Goal: Task Accomplishment & Management: Complete application form

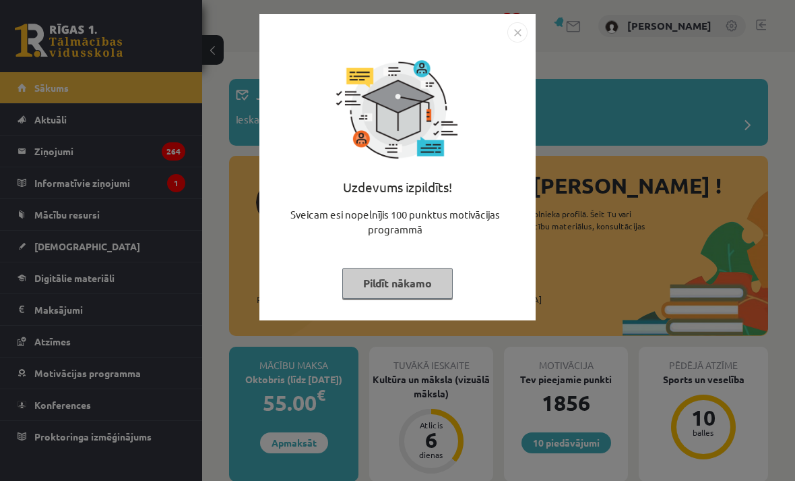
click at [450, 272] on button "Pildīt nākamo" at bounding box center [397, 283] width 111 height 31
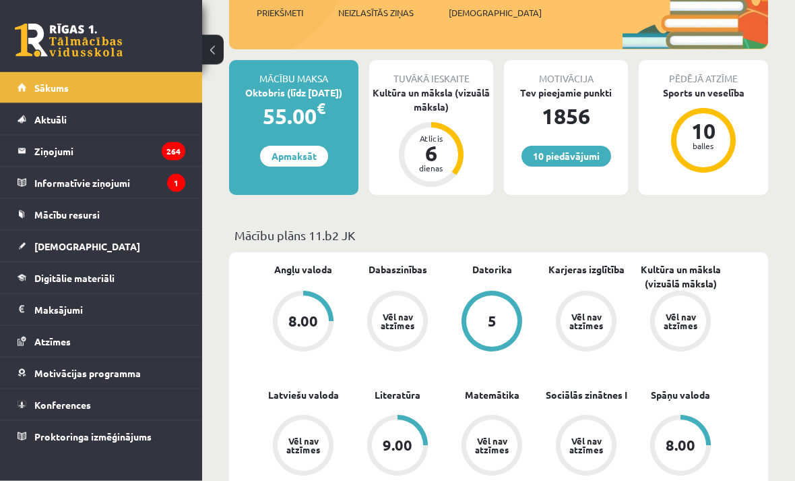
scroll to position [286, 0]
click at [51, 246] on span "[DEMOGRAPHIC_DATA]" at bounding box center [87, 246] width 106 height 12
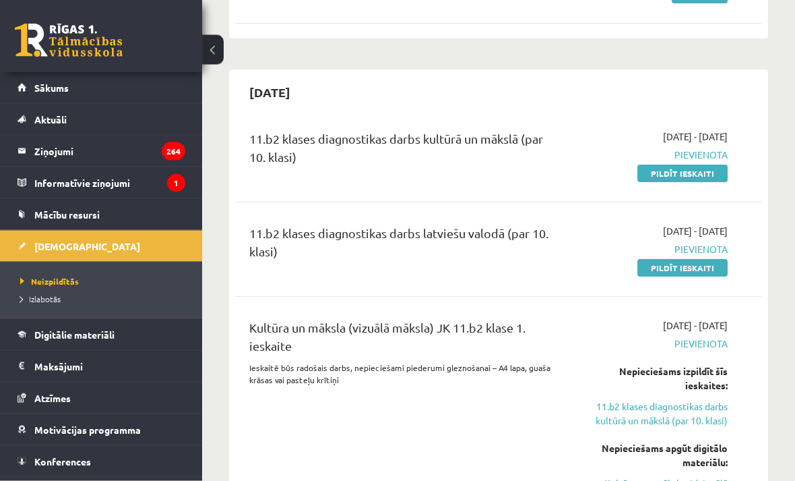
scroll to position [235, 0]
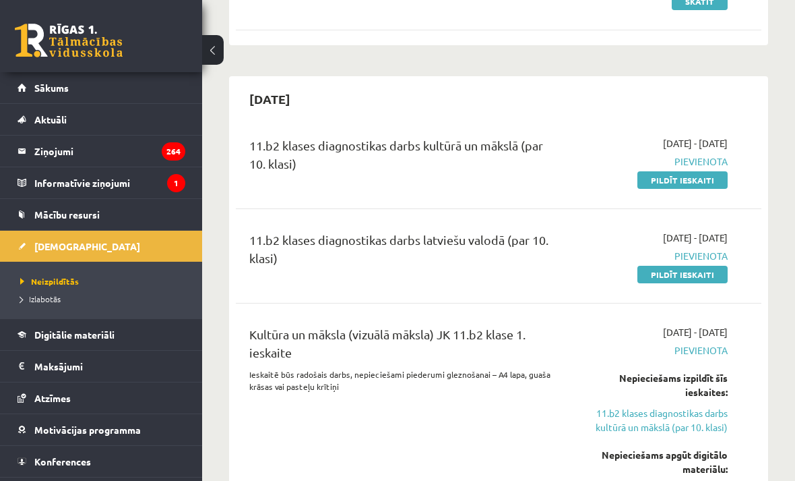
click at [719, 184] on link "Pildīt ieskaiti" at bounding box center [683, 180] width 90 height 18
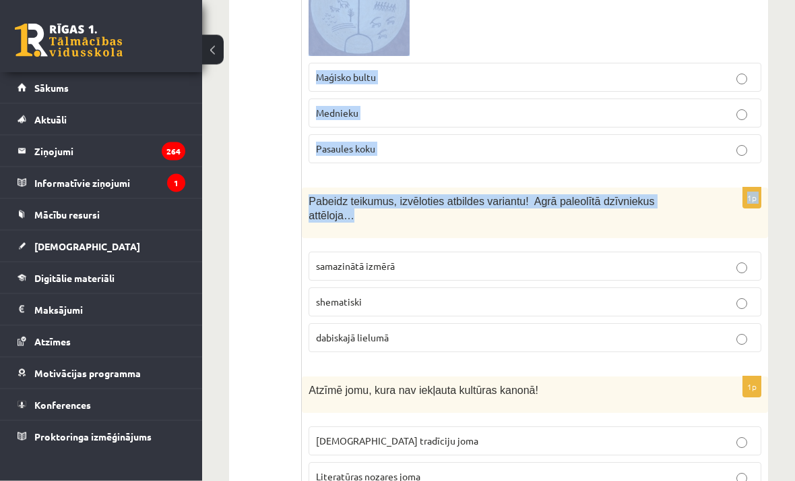
scroll to position [5589, 0]
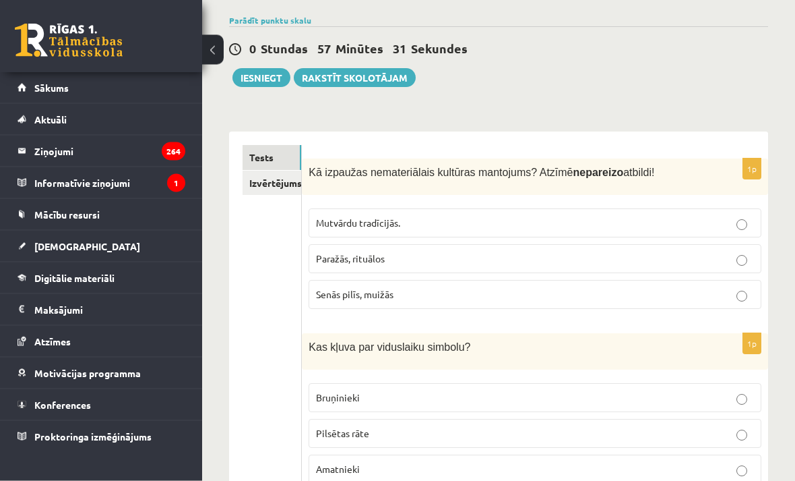
scroll to position [97, 0]
click at [654, 301] on p "Senās pilīs, muižās" at bounding box center [535, 294] width 438 height 14
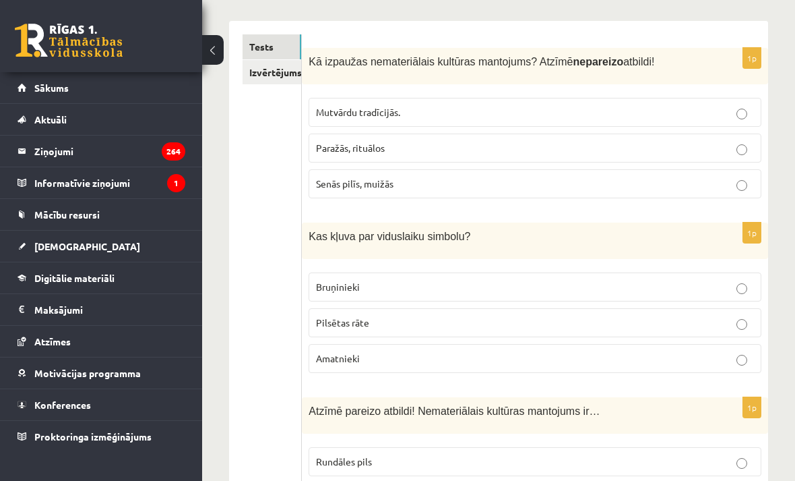
click at [736, 301] on label "Bruņinieki" at bounding box center [535, 286] width 453 height 29
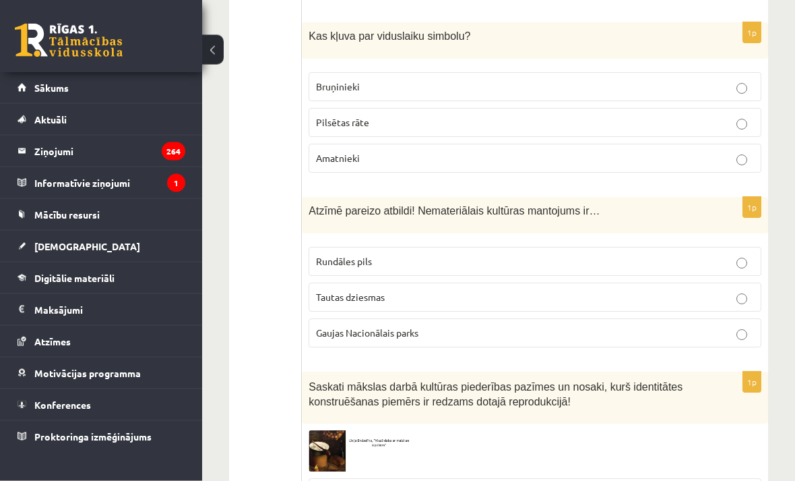
scroll to position [410, 0]
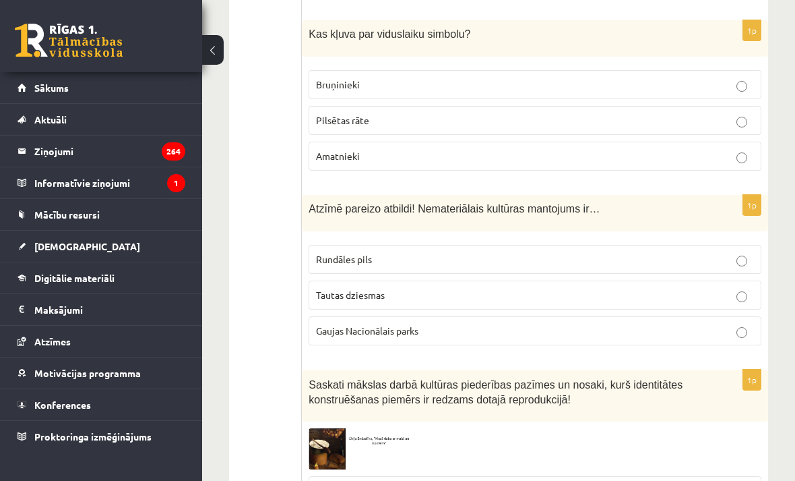
click at [700, 302] on p "Tautas dziesmas" at bounding box center [535, 295] width 438 height 14
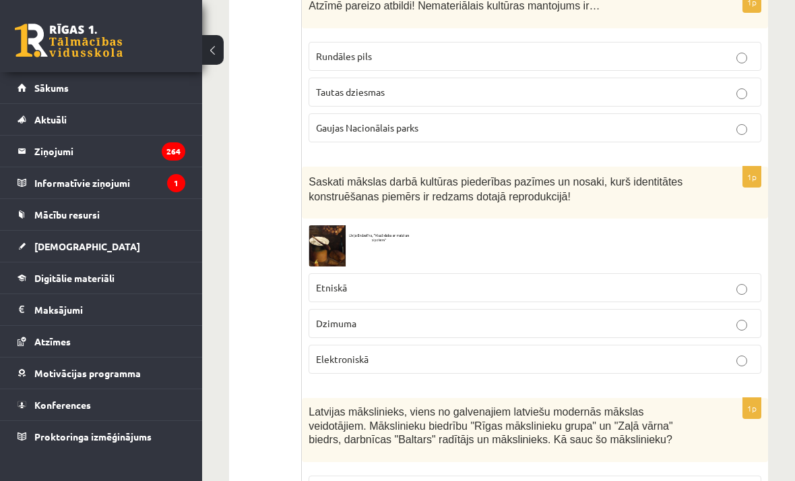
click at [675, 302] on label "Etniskā" at bounding box center [535, 287] width 453 height 29
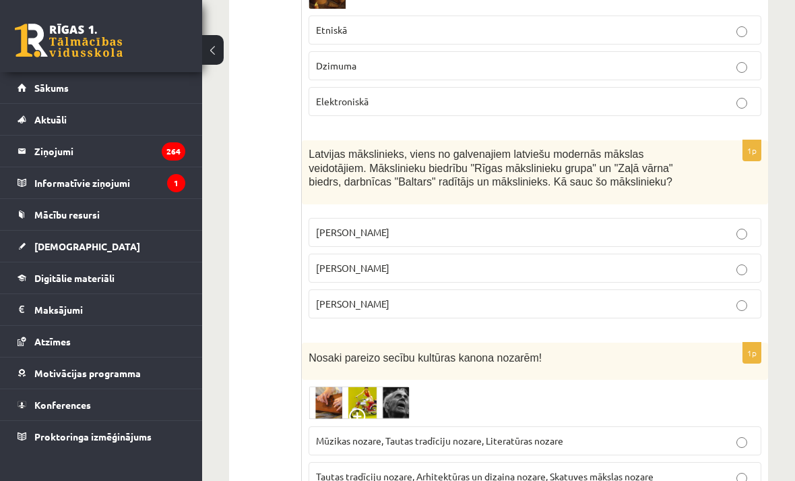
click at [722, 275] on p "Romāns Suta" at bounding box center [535, 268] width 438 height 14
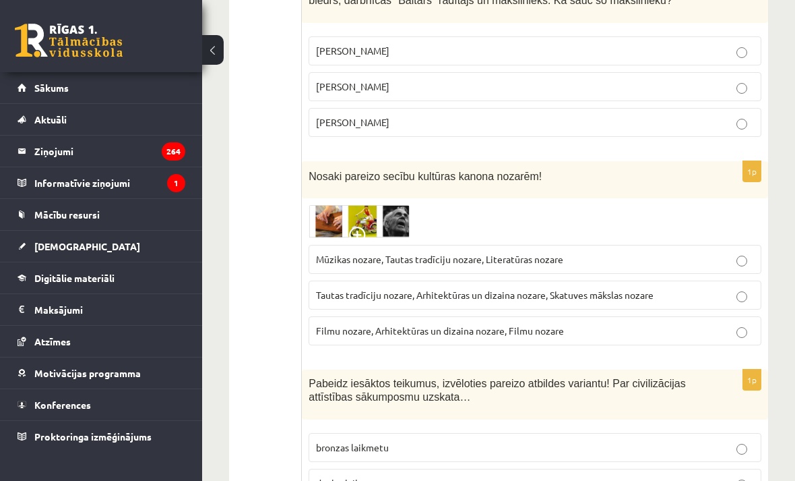
scroll to position [1053, 0]
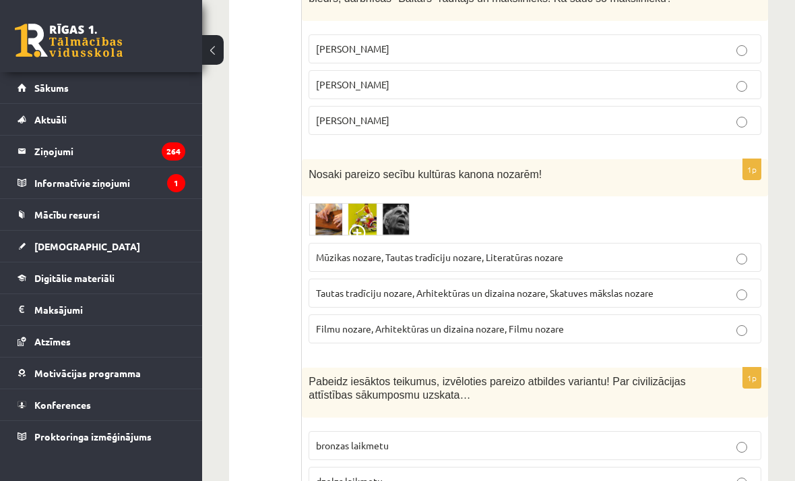
click at [656, 334] on p "Filmu nozare, Arhitektūras un dizaina nozare, Filmu nozare" at bounding box center [535, 328] width 438 height 14
click at [681, 300] on p "Tautas tradīciju nozare, Arhitektūras un dizaina nozare, Skatuves mākslas nozare" at bounding box center [535, 293] width 438 height 14
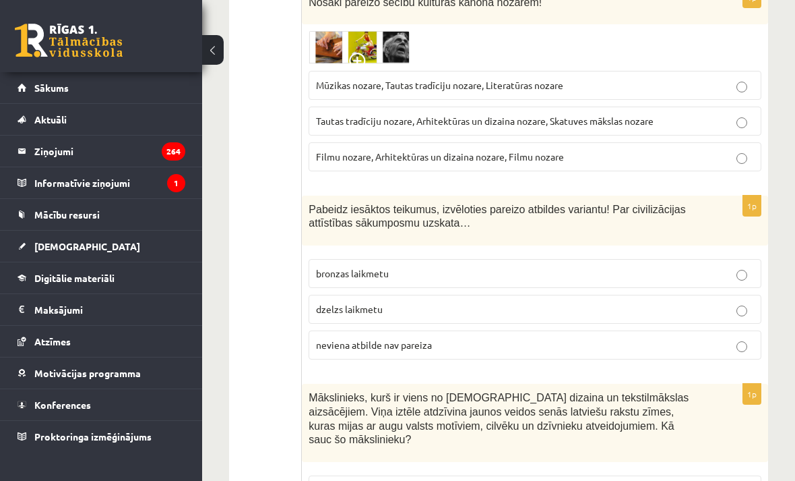
scroll to position [1232, 0]
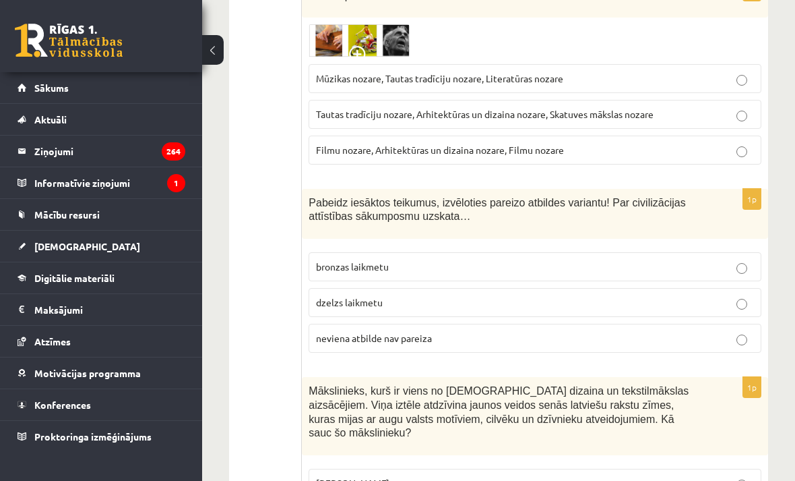
click at [642, 343] on p "neviena atbilde nav pareiza" at bounding box center [535, 338] width 438 height 14
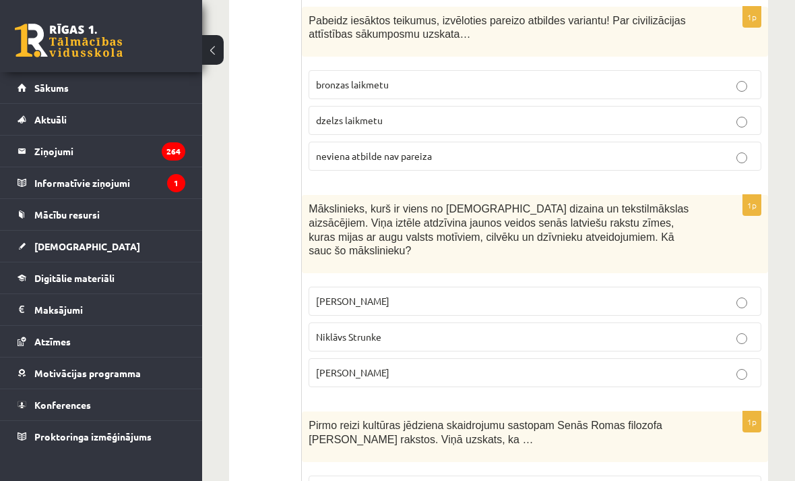
scroll to position [1415, 0]
click at [653, 293] on p "Ansis Cīrulis" at bounding box center [535, 300] width 438 height 14
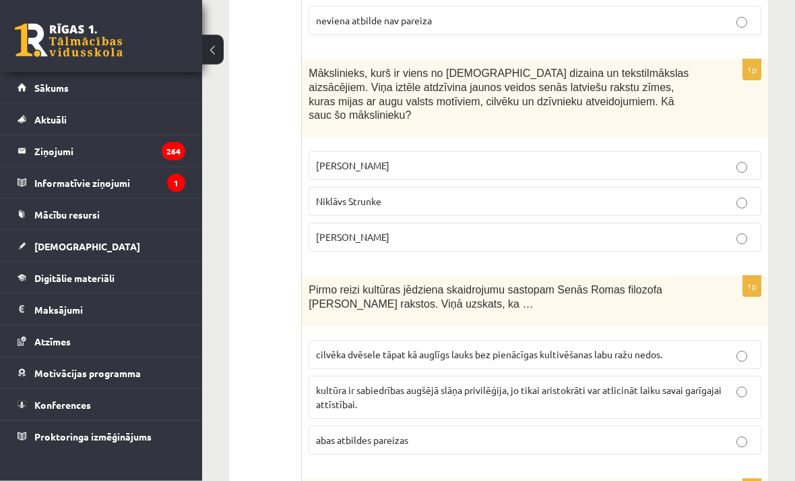
scroll to position [1549, 0]
click at [731, 347] on p "cilvēka dvēsele tāpat kā auglīgs lauks bez pienācīgas kultivēšanas labu ražu ne…" at bounding box center [535, 354] width 438 height 14
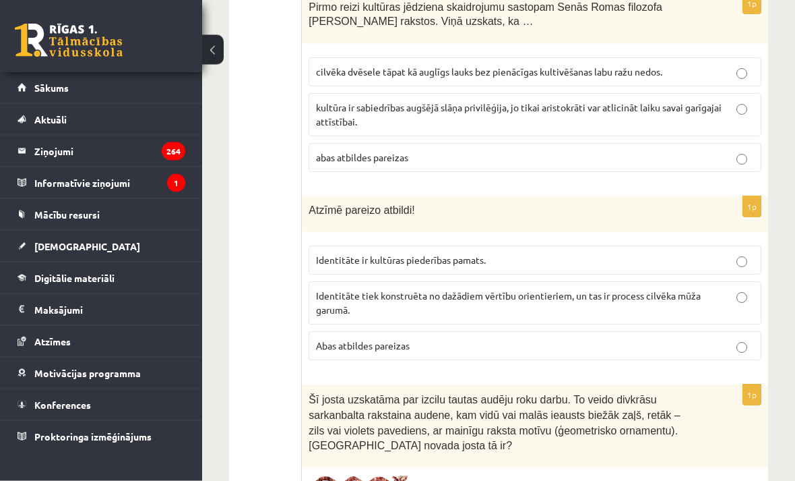
scroll to position [1832, 0]
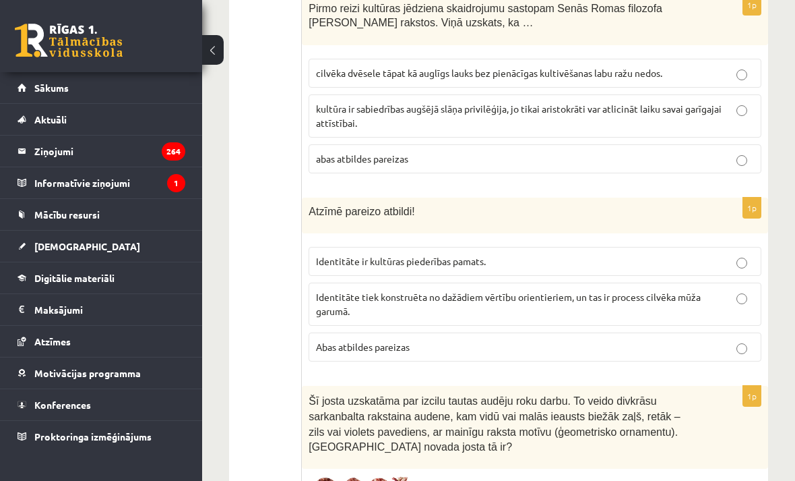
click at [681, 340] on p "Abas atbildes pareizas" at bounding box center [535, 347] width 438 height 14
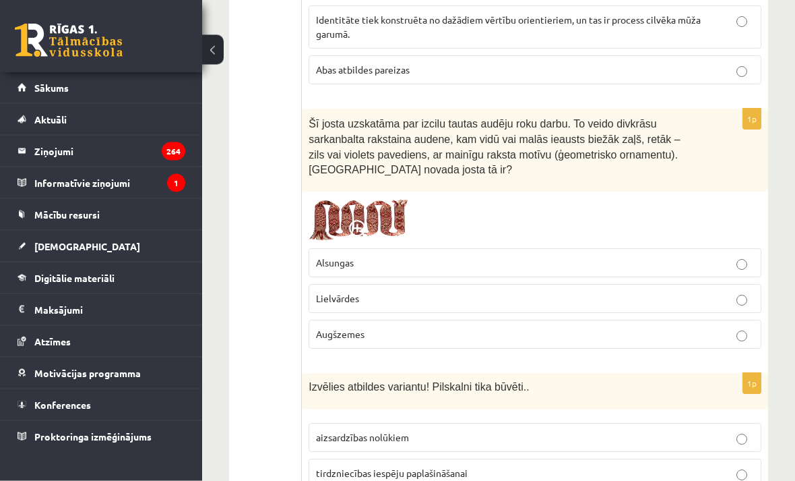
scroll to position [2136, 0]
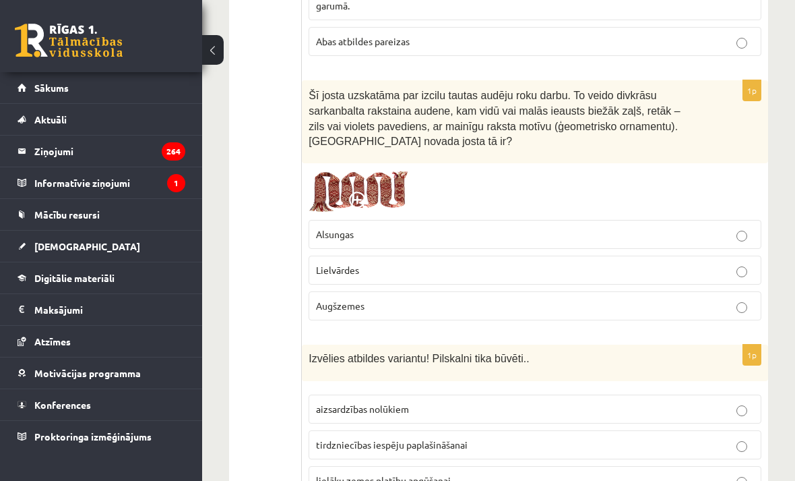
click at [681, 264] on p "Lielvārdes" at bounding box center [535, 270] width 438 height 14
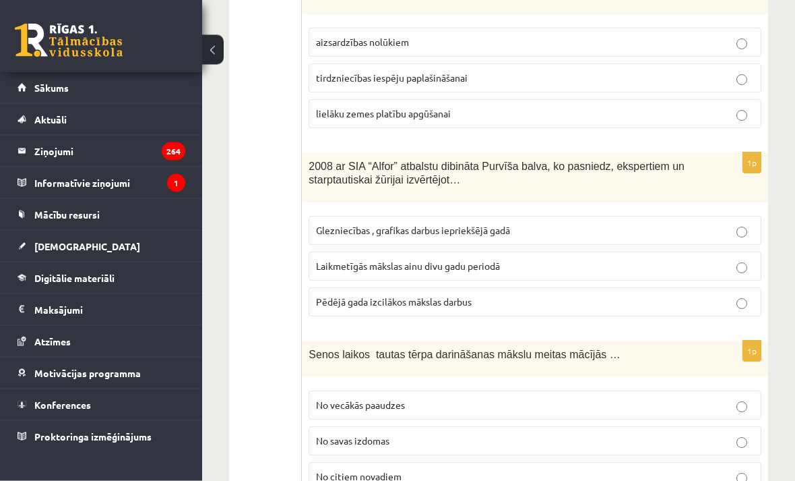
scroll to position [2504, 0]
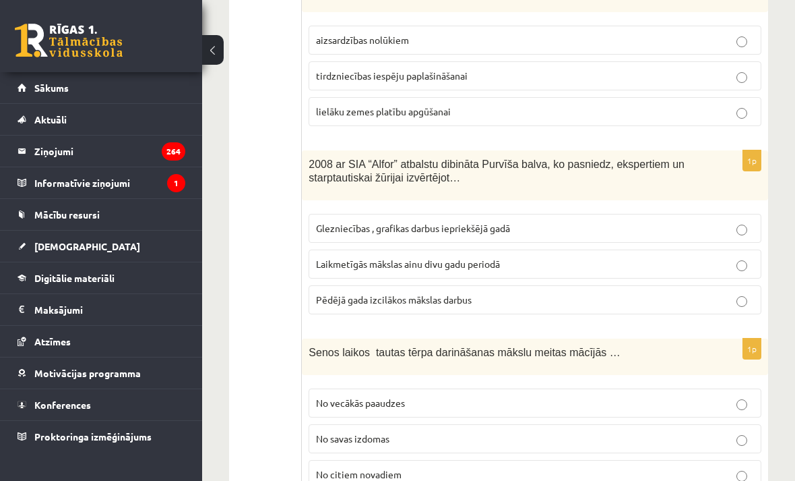
click at [681, 257] on p "Laikmetīgās mākslas ainu divu gadu periodā" at bounding box center [535, 264] width 438 height 14
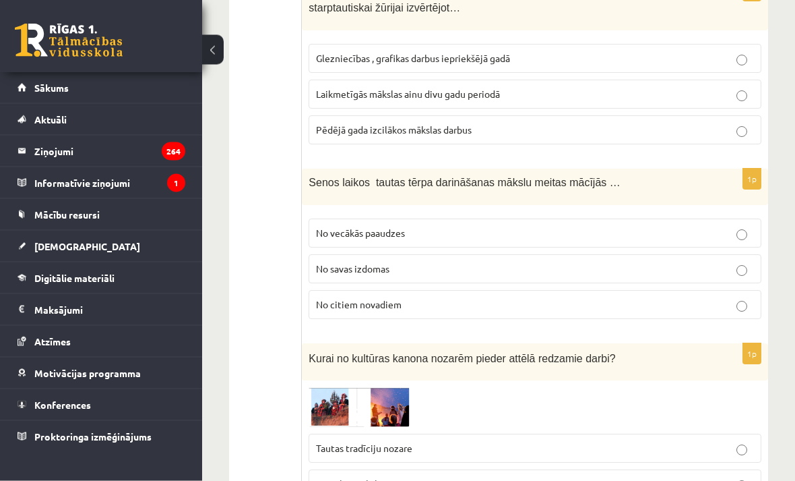
scroll to position [2674, 0]
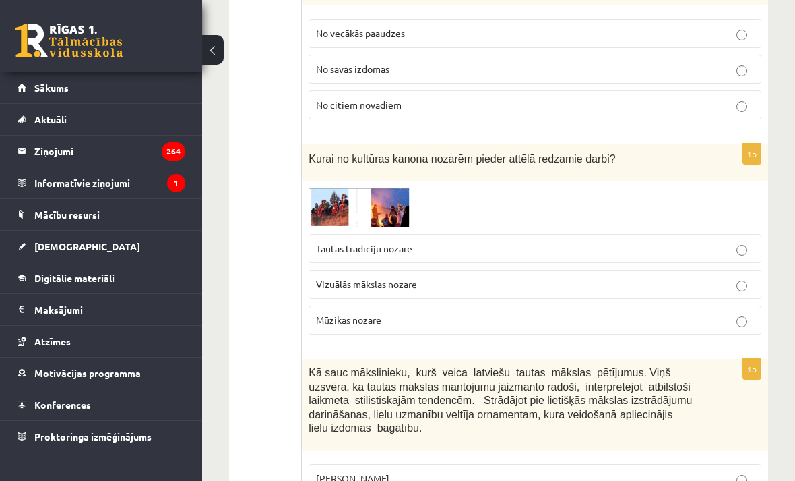
click at [689, 305] on label "Mūzikas nozare" at bounding box center [535, 319] width 453 height 29
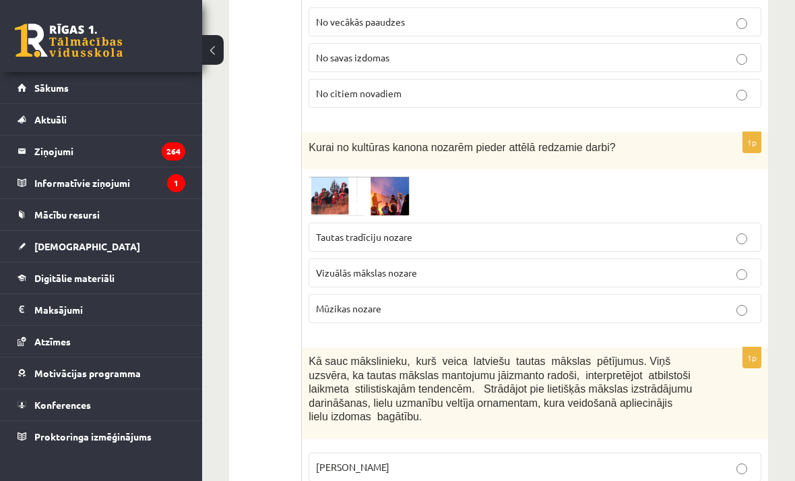
click at [726, 266] on p "Vizuālās mākslas nozare" at bounding box center [535, 273] width 438 height 14
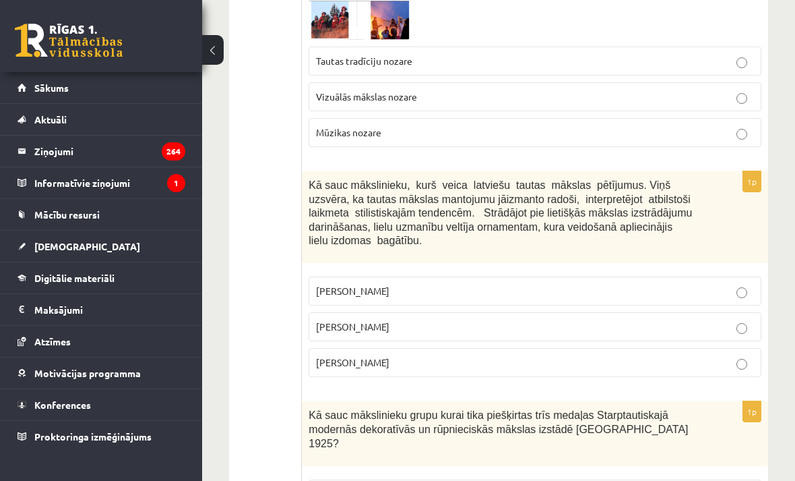
click at [664, 319] on p "Jūlijs Madernieks" at bounding box center [535, 326] width 438 height 14
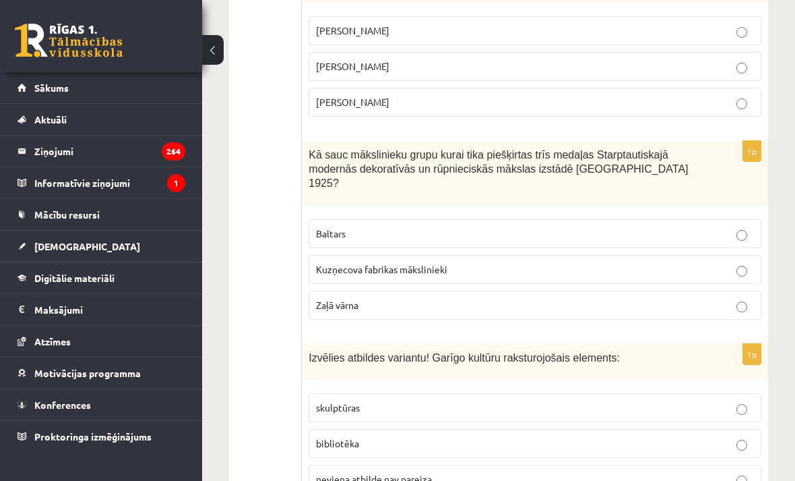
click at [692, 219] on label "Baltars" at bounding box center [535, 233] width 453 height 29
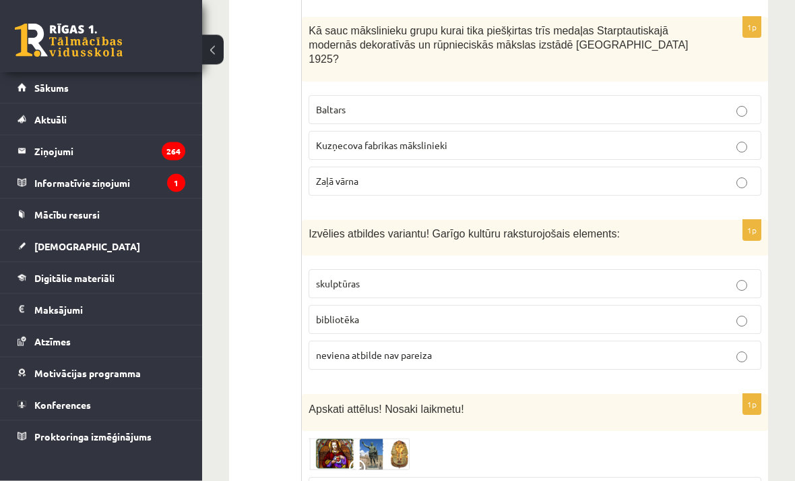
click at [654, 305] on label "bibliotēka" at bounding box center [535, 319] width 453 height 29
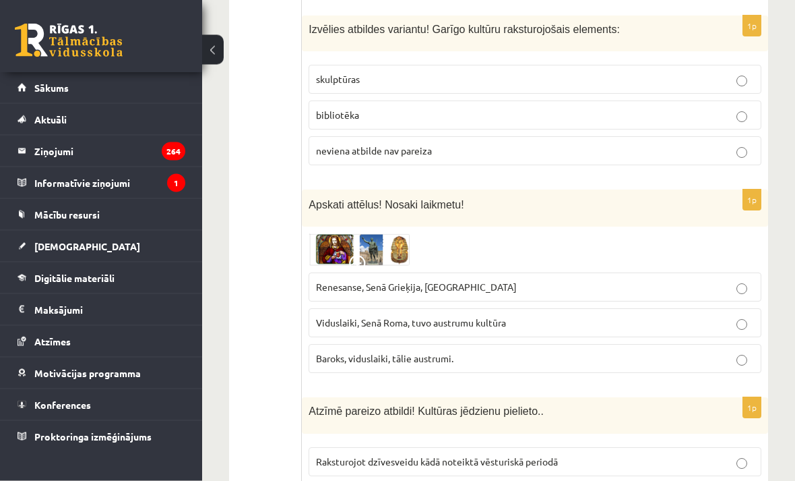
scroll to position [3649, 0]
click at [678, 272] on label "Renesanse, Senā Grieķija, Ēģipte" at bounding box center [535, 286] width 453 height 29
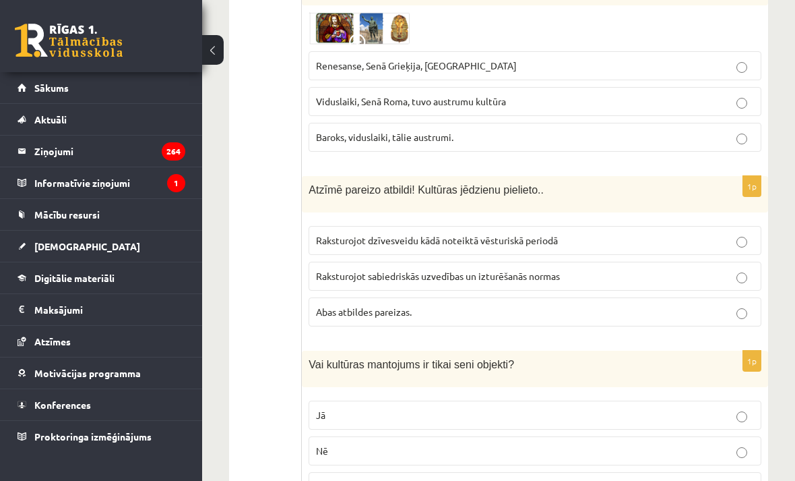
click at [642, 297] on label "Abas atbildes pareizas." at bounding box center [535, 311] width 453 height 29
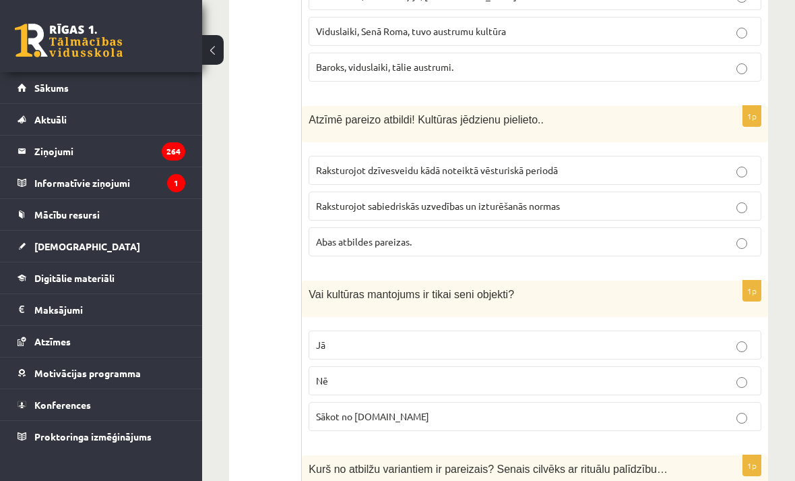
scroll to position [3939, 0]
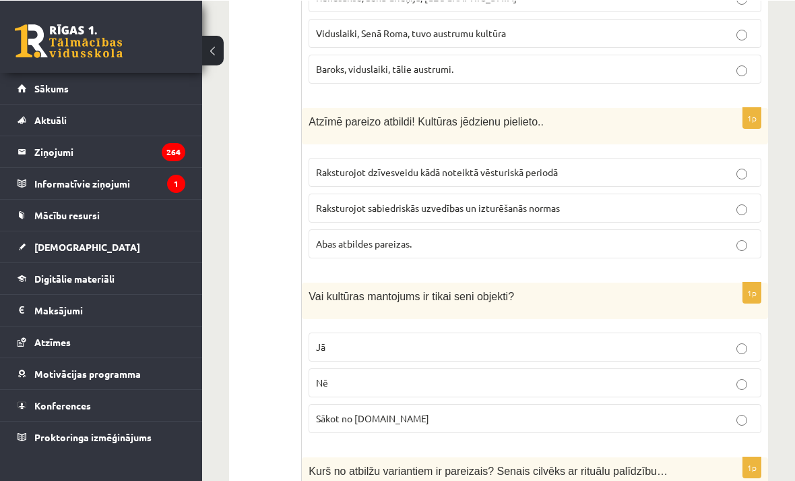
click at [618, 367] on label "Nē" at bounding box center [535, 381] width 453 height 29
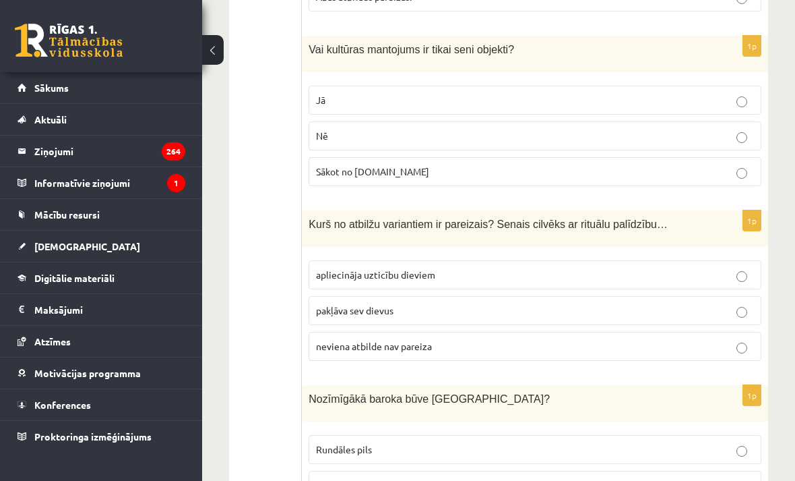
click at [679, 268] on p "apliecināja uzticību dieviem" at bounding box center [535, 275] width 438 height 14
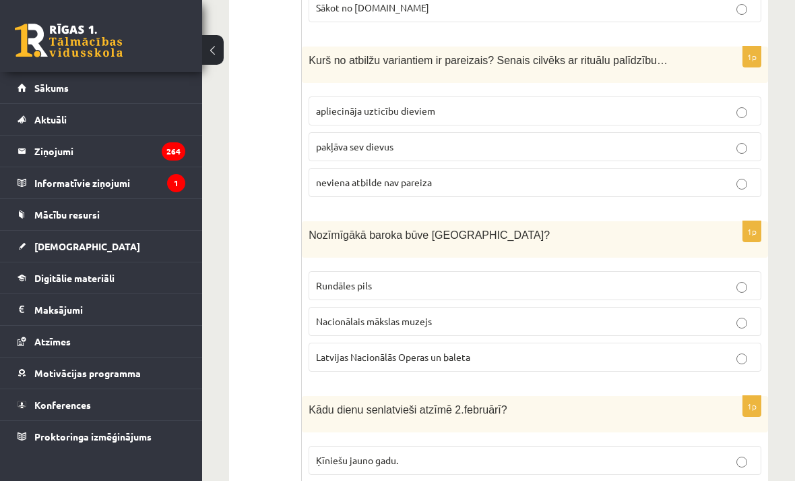
scroll to position [4349, 0]
click at [658, 278] on p "Rundāles pils" at bounding box center [535, 285] width 438 height 14
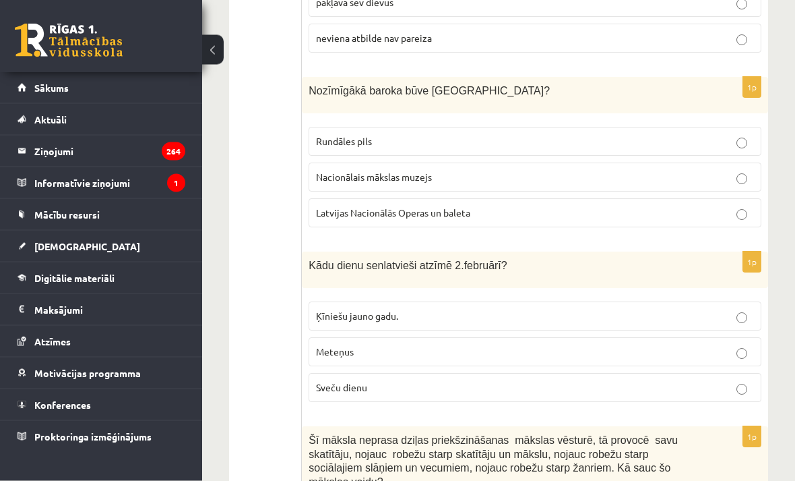
scroll to position [4493, 0]
click at [621, 373] on label "Sveču dienu" at bounding box center [535, 387] width 453 height 29
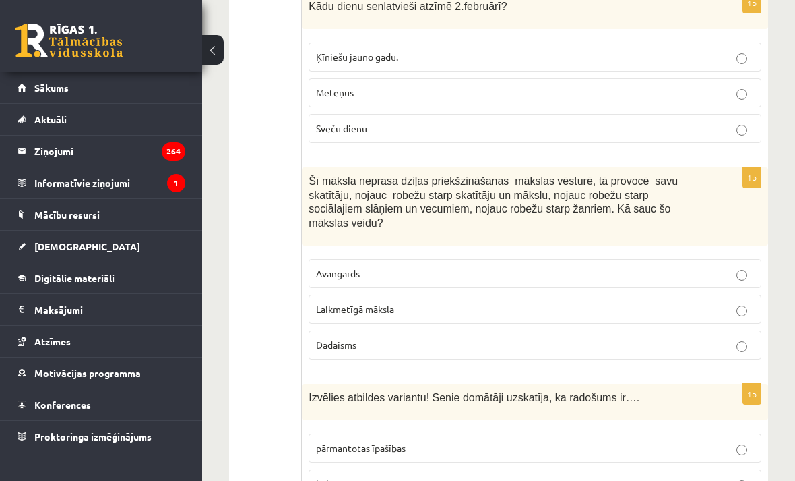
click at [653, 295] on label "Laikmetīgā māksla" at bounding box center [535, 309] width 453 height 29
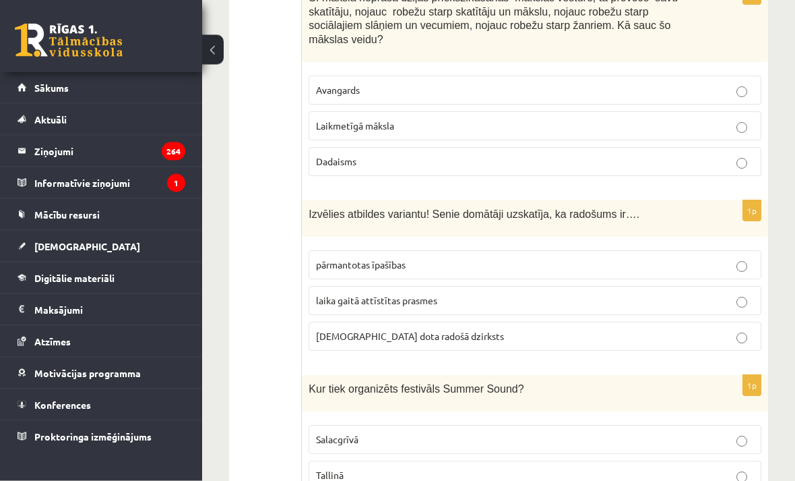
click at [654, 330] on p "dieva dota radošā dzirksts" at bounding box center [535, 337] width 438 height 14
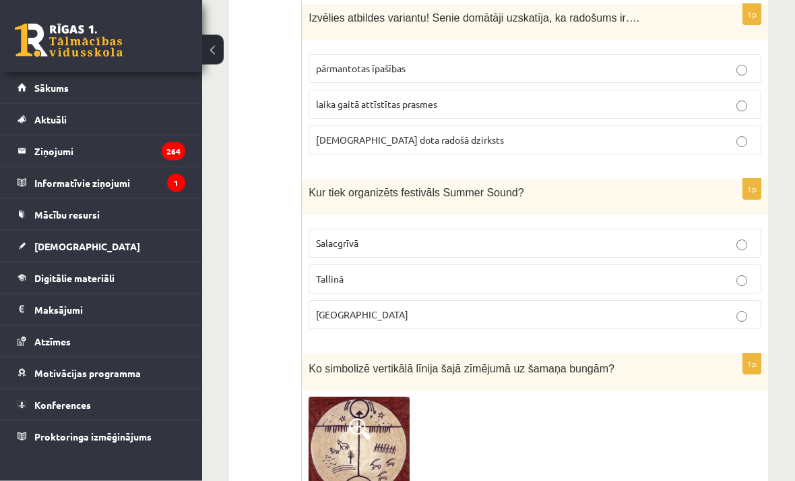
click at [671, 301] on label "Liepājā" at bounding box center [535, 315] width 453 height 29
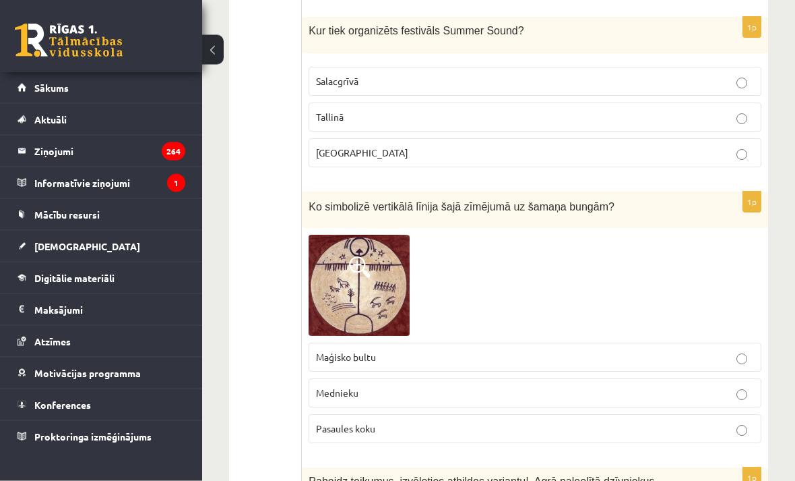
click at [621, 414] on label "Pasaules koku" at bounding box center [535, 428] width 453 height 29
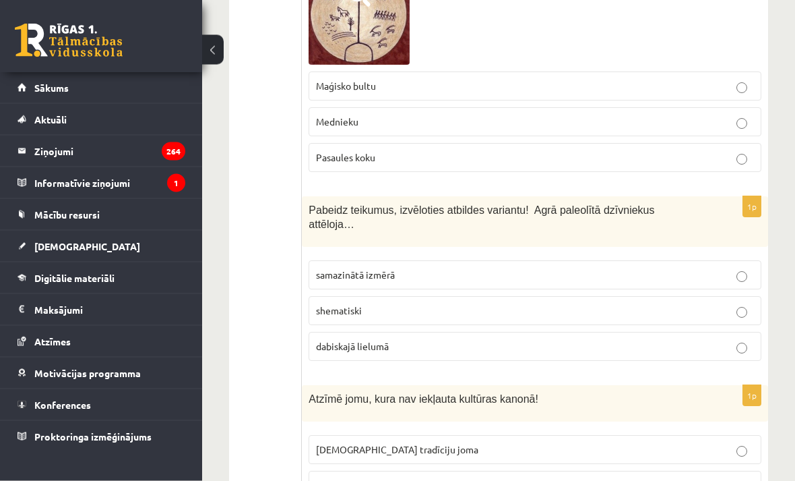
scroll to position [5589, 0]
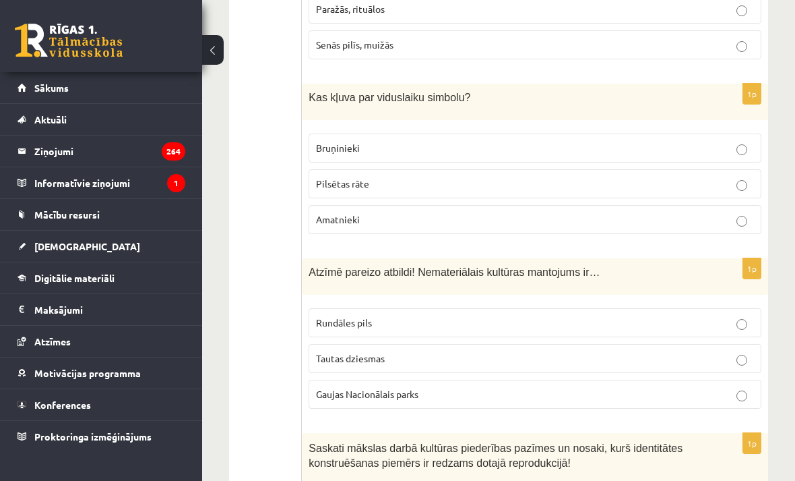
scroll to position [0, 0]
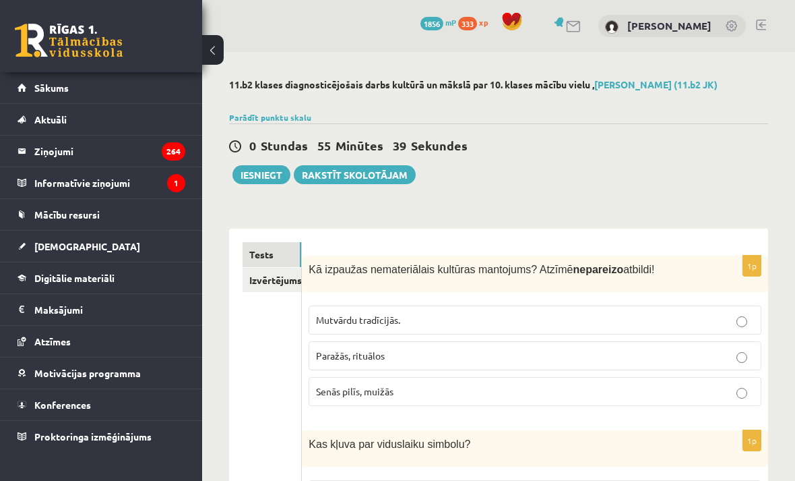
click at [280, 292] on link "Izvērtējums!" at bounding box center [272, 280] width 59 height 25
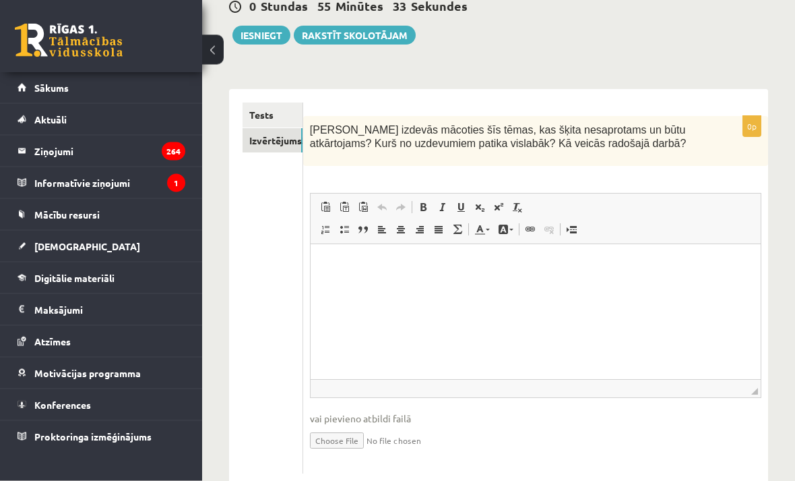
scroll to position [140, 0]
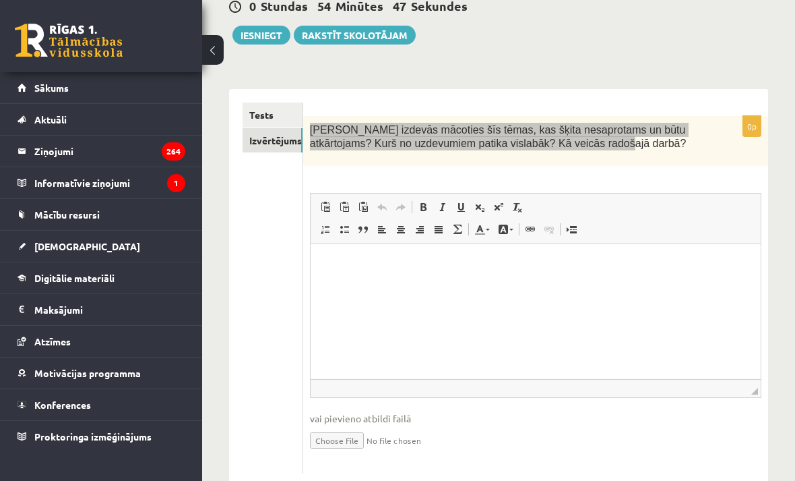
click at [443, 285] on html at bounding box center [535, 264] width 450 height 41
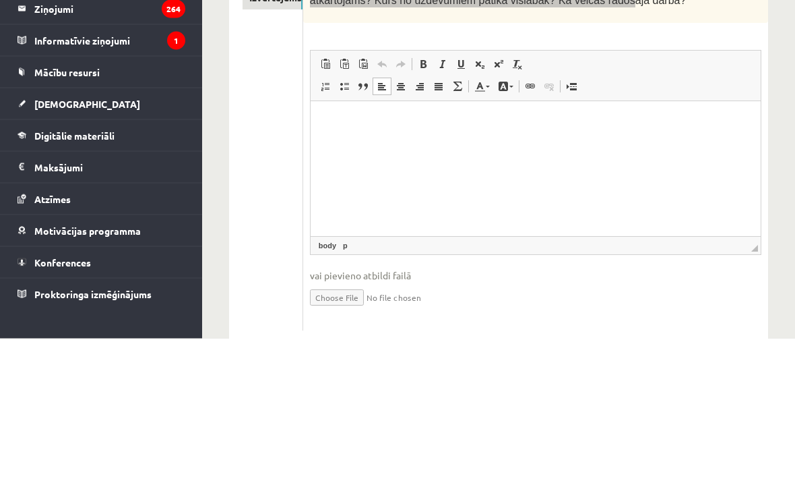
click at [403, 142] on html at bounding box center [535, 121] width 450 height 41
click at [324, 116] on p "Визуальный текстовый редактор, wiswyg-editor-user-answer-47434009051760" at bounding box center [534, 122] width 423 height 14
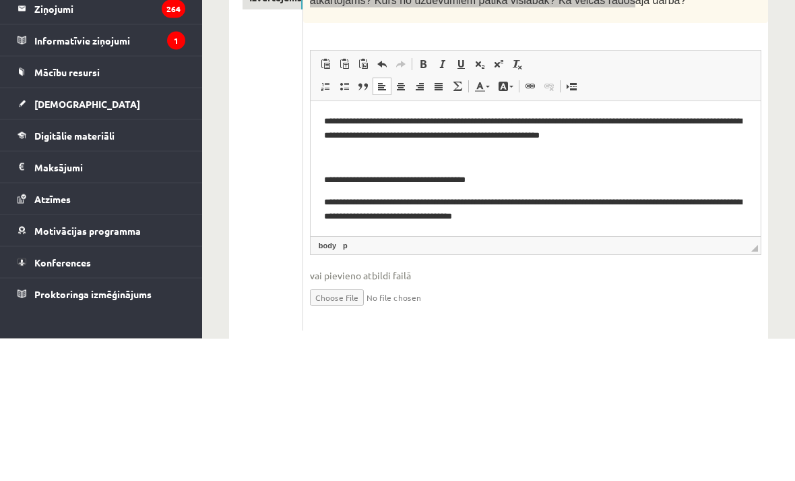
scroll to position [0, 0]
click at [427, 140] on p "**********" at bounding box center [534, 128] width 423 height 27
click at [429, 141] on p "**********" at bounding box center [534, 128] width 423 height 27
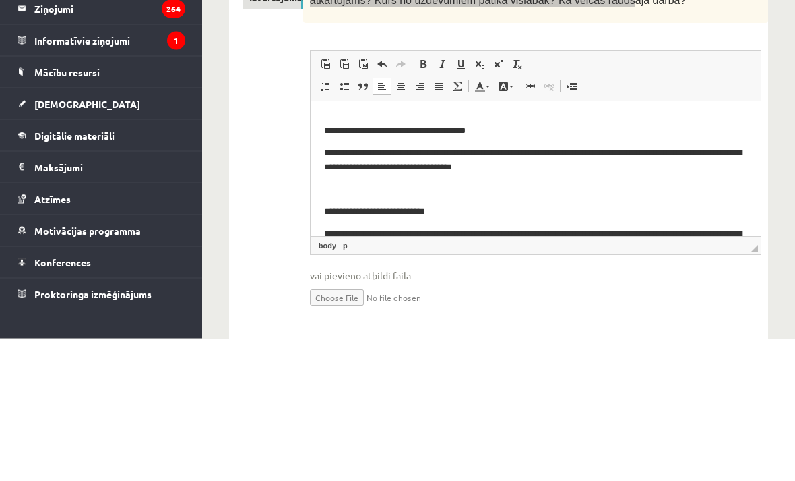
scroll to position [51, 0]
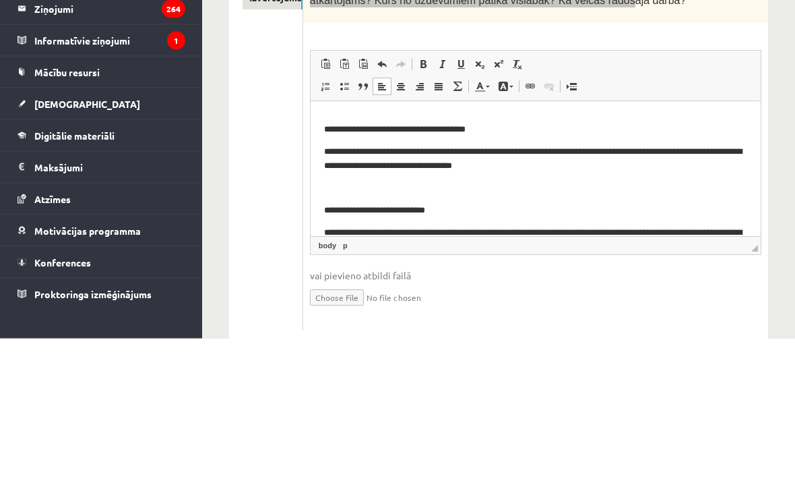
click at [323, 135] on body "**********" at bounding box center [534, 158] width 423 height 189
click at [323, 131] on html "**********" at bounding box center [535, 159] width 450 height 216
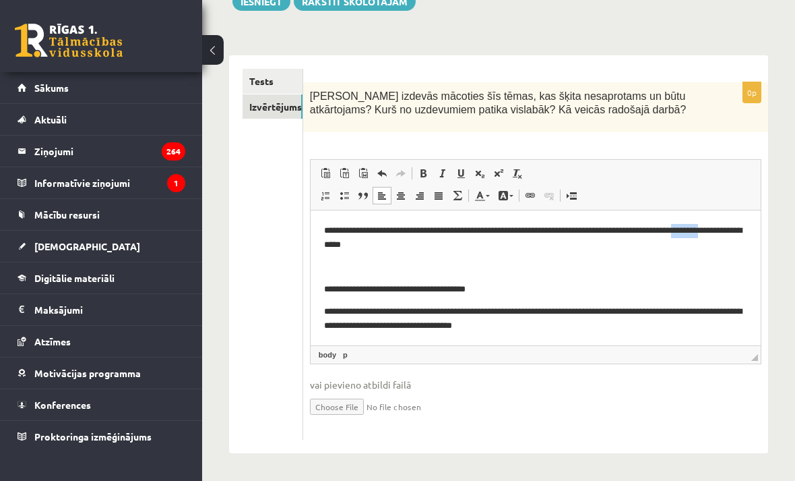
click at [334, 290] on p "**********" at bounding box center [534, 288] width 423 height 13
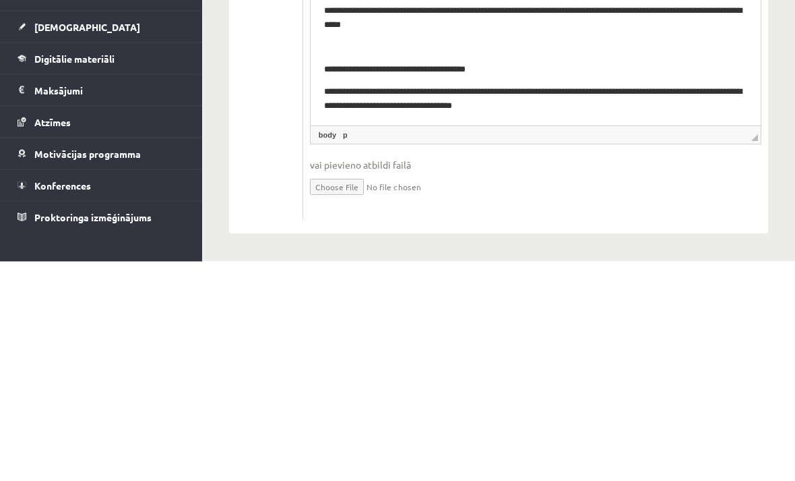
click at [329, 72] on p "**********" at bounding box center [534, 69] width 423 height 13
click at [329, 71] on p "**********" at bounding box center [534, 69] width 423 height 13
click at [330, 69] on p "**********" at bounding box center [534, 69] width 423 height 13
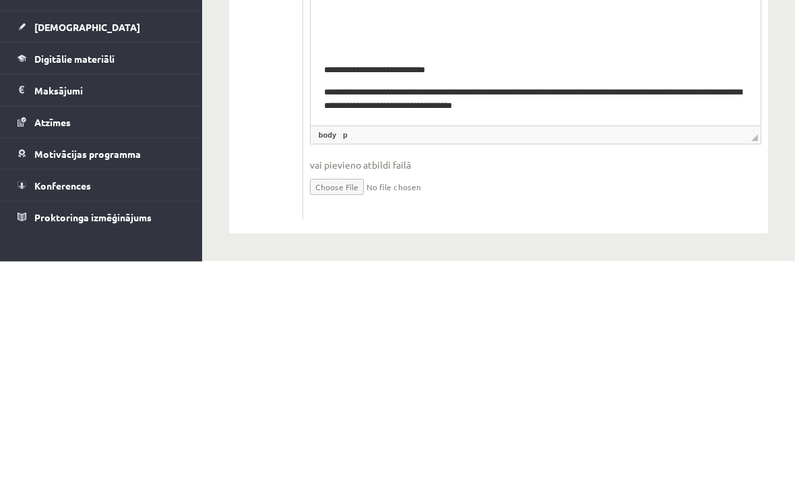
scroll to position [44, 0]
click at [326, 75] on p "**********" at bounding box center [534, 71] width 423 height 13
click at [326, 74] on p "**********" at bounding box center [534, 71] width 423 height 13
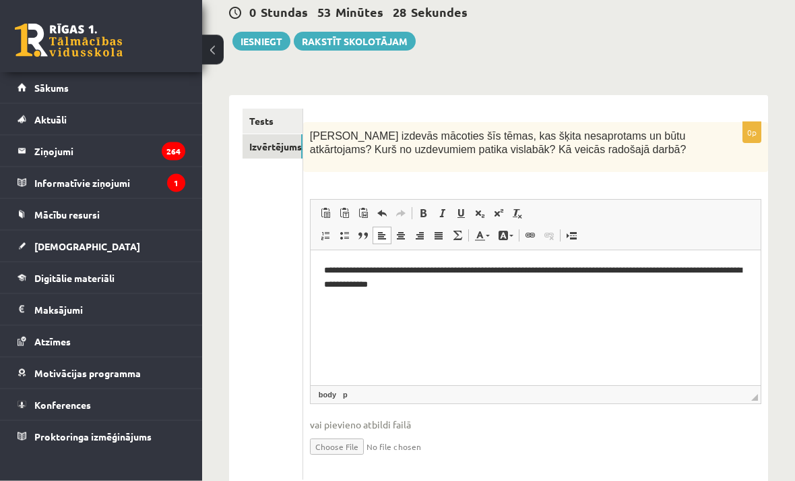
scroll to position [133, 0]
click at [280, 130] on link "Tests" at bounding box center [273, 121] width 60 height 25
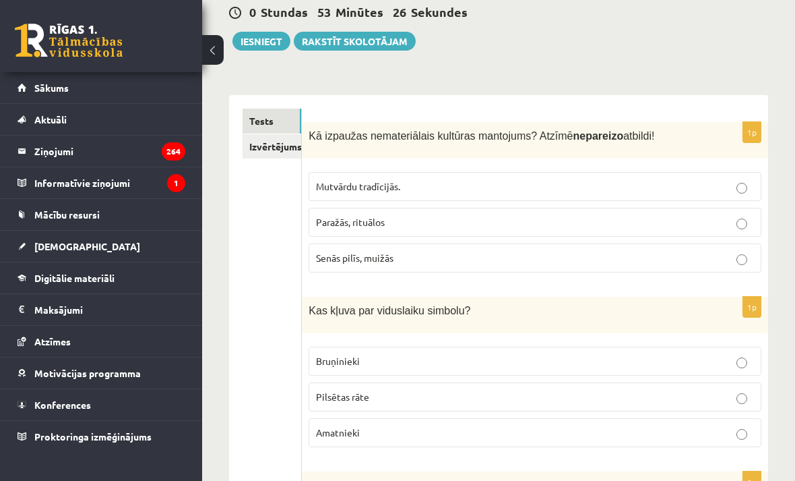
click at [263, 51] on button "Iesniegt" at bounding box center [262, 41] width 58 height 19
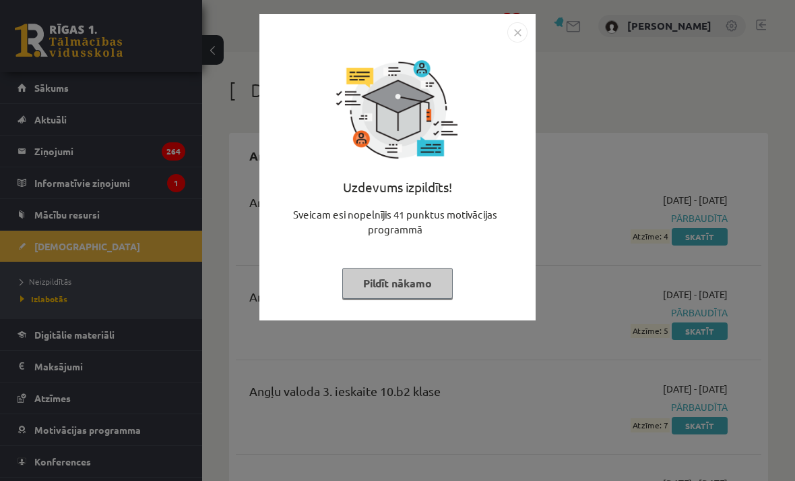
click at [444, 284] on button "Pildīt nākamo" at bounding box center [397, 283] width 111 height 31
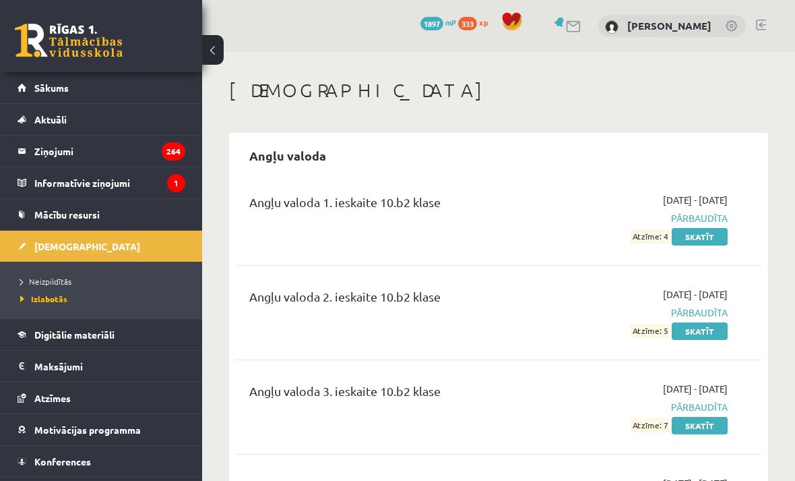
click at [62, 276] on span "Neizpildītās" at bounding box center [45, 281] width 51 height 11
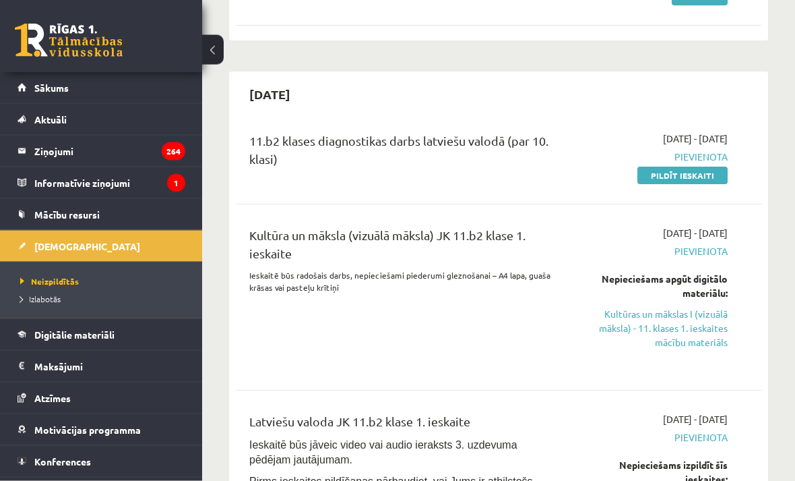
scroll to position [233, 0]
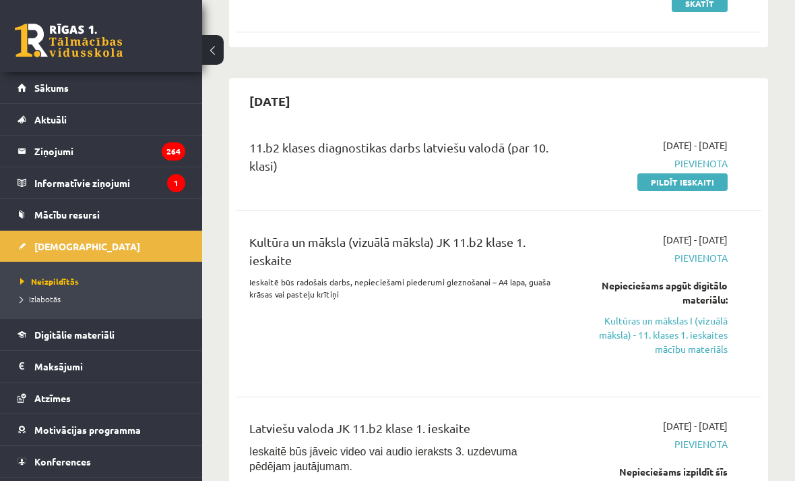
click at [710, 183] on link "Pildīt ieskaiti" at bounding box center [683, 182] width 90 height 18
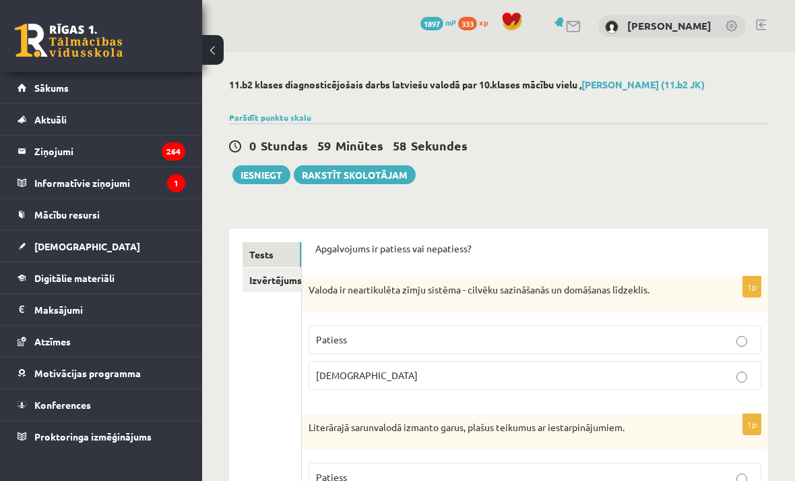
click at [280, 281] on link "Izvērtējums!" at bounding box center [272, 280] width 59 height 25
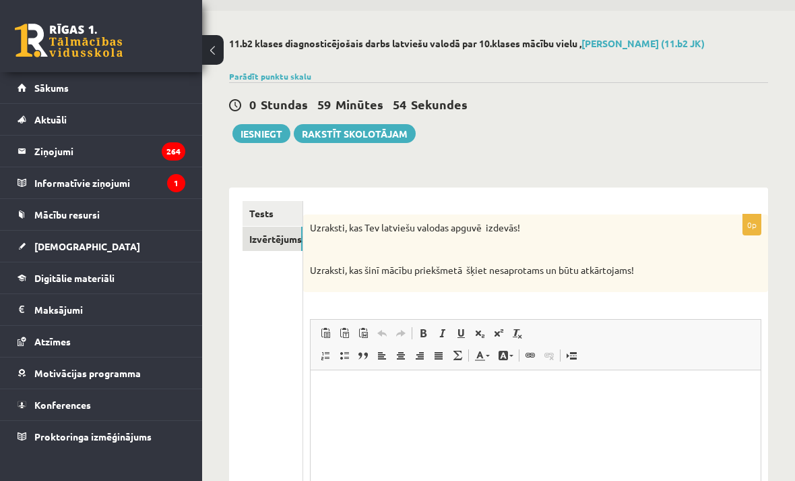
scroll to position [42, 0]
click at [275, 208] on link "Tests" at bounding box center [273, 212] width 60 height 25
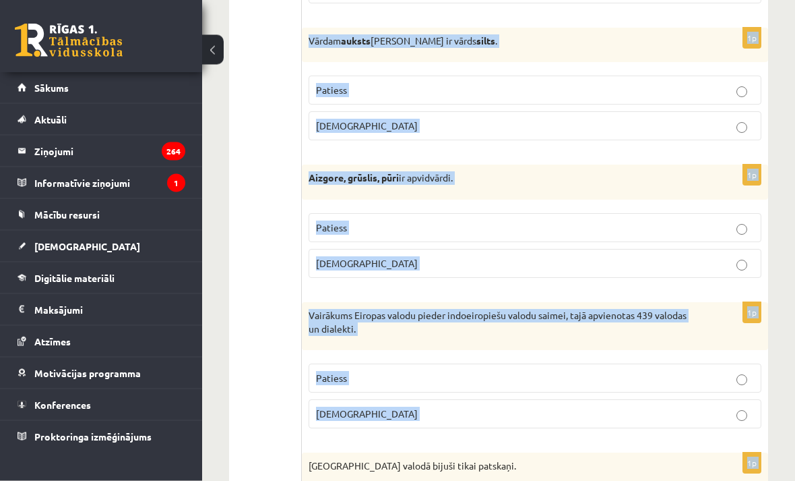
scroll to position [3977, 0]
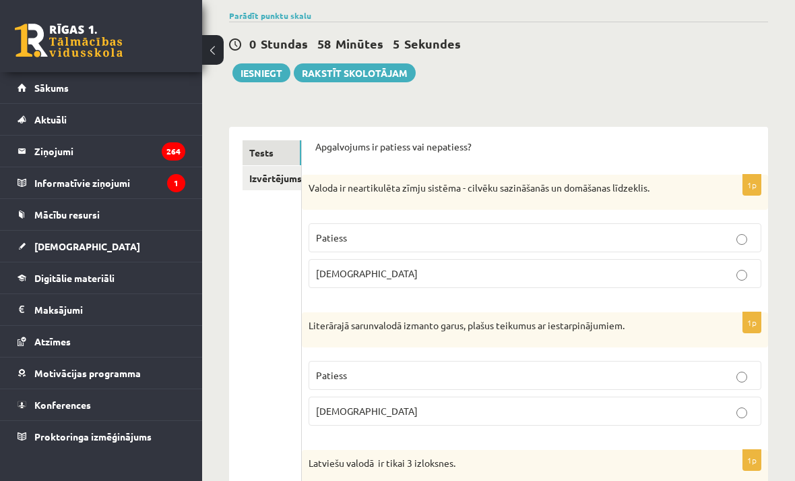
scroll to position [0, 0]
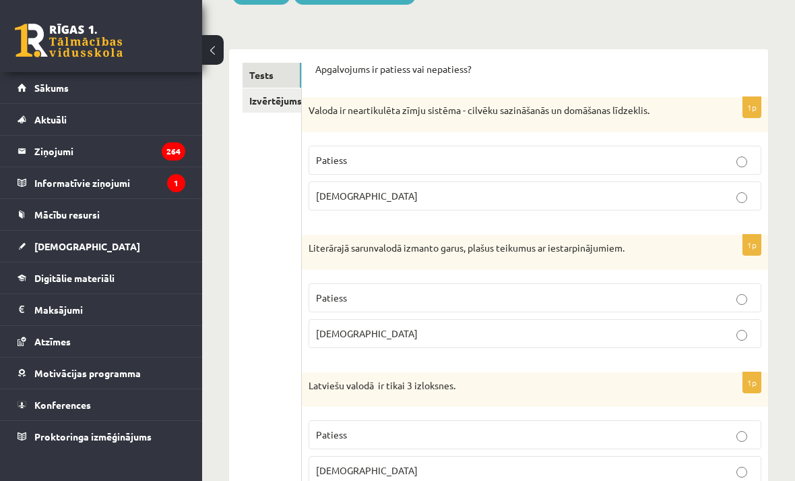
click at [723, 204] on label "Aplams" at bounding box center [535, 195] width 453 height 29
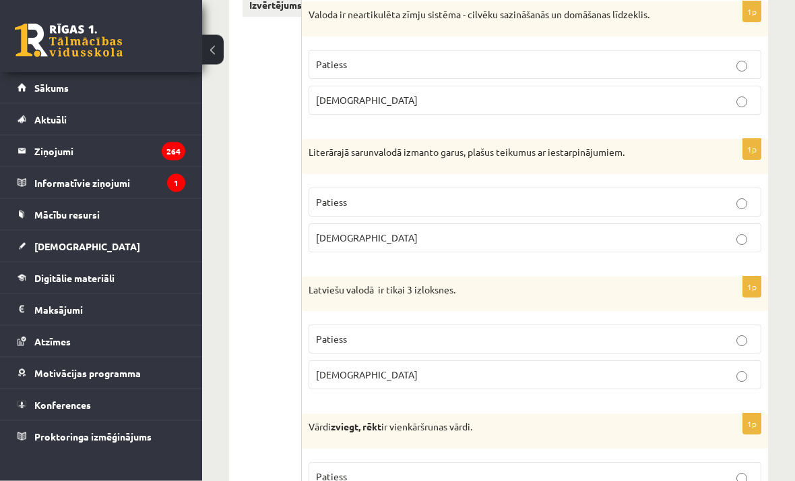
scroll to position [275, 0]
click at [724, 243] on label "Aplams" at bounding box center [535, 237] width 453 height 29
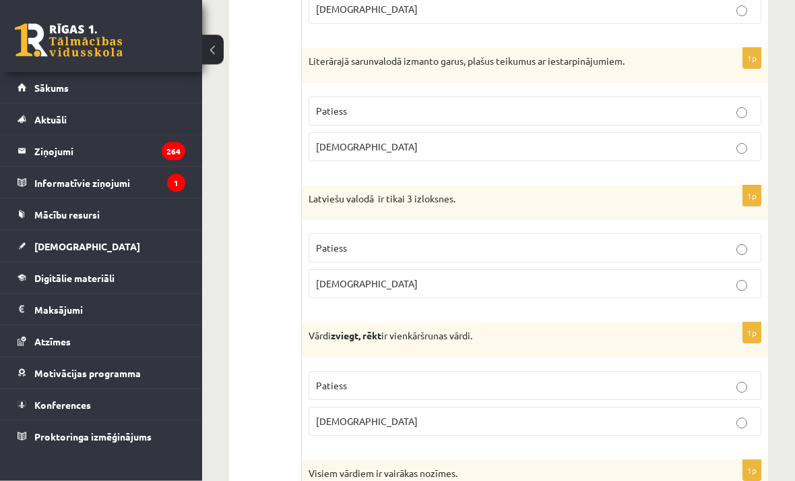
click at [735, 291] on label "Aplams" at bounding box center [535, 284] width 453 height 29
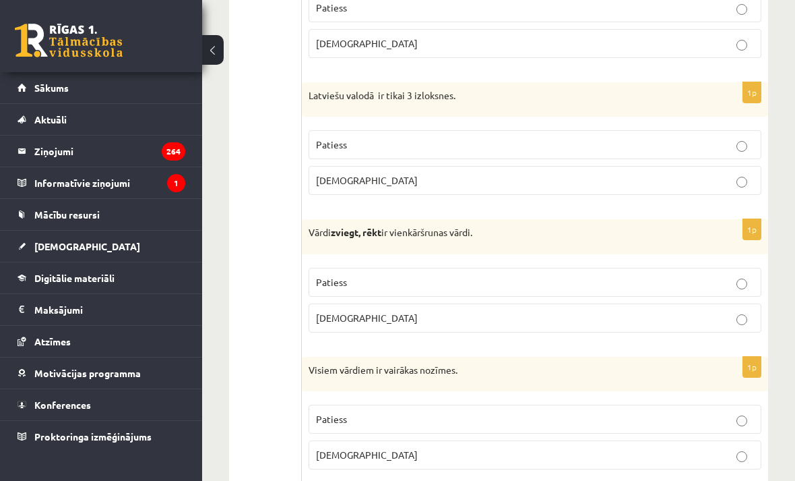
click at [727, 327] on label "Aplams" at bounding box center [535, 317] width 453 height 29
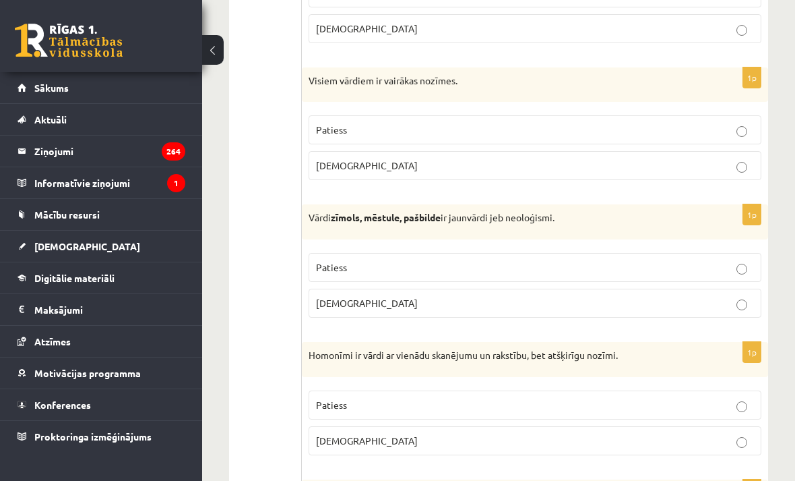
scroll to position [761, 0]
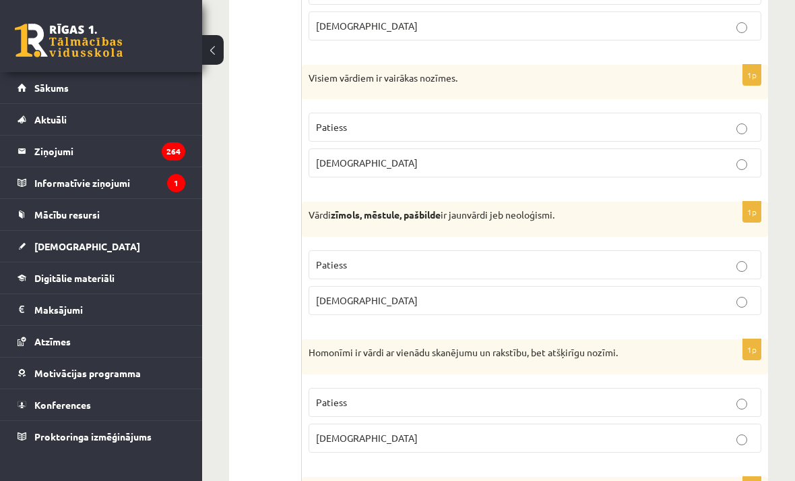
click at [725, 259] on p "Patiess" at bounding box center [535, 264] width 438 height 14
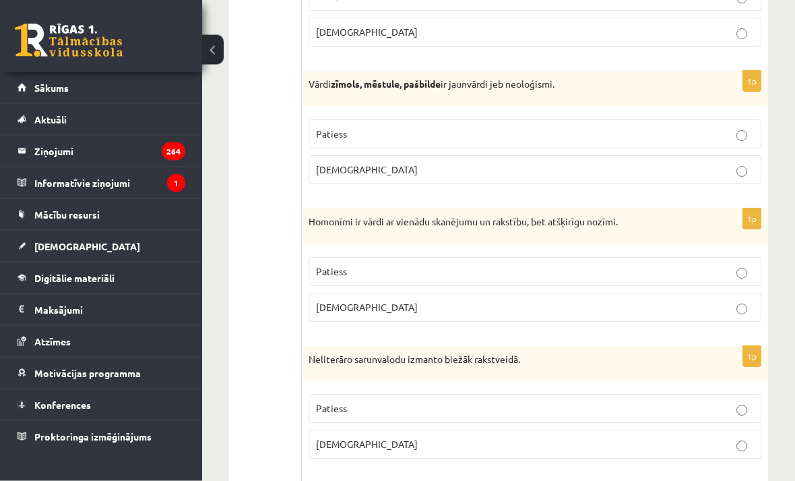
scroll to position [897, 0]
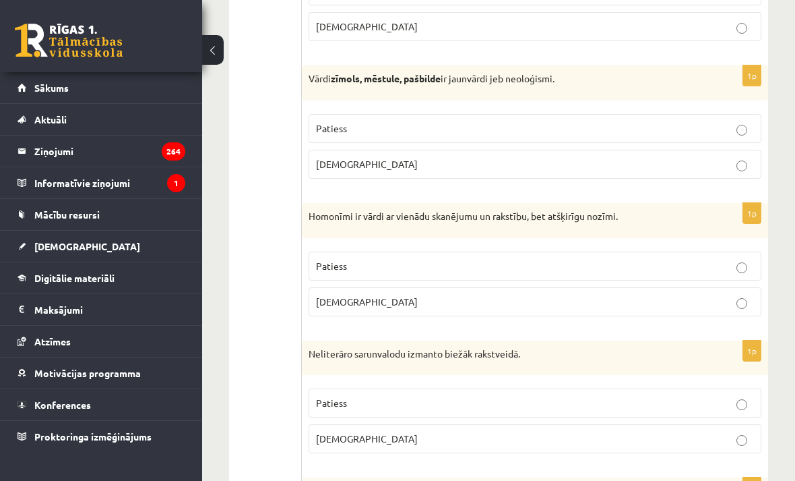
click at [724, 274] on label "Patiess" at bounding box center [535, 265] width 453 height 29
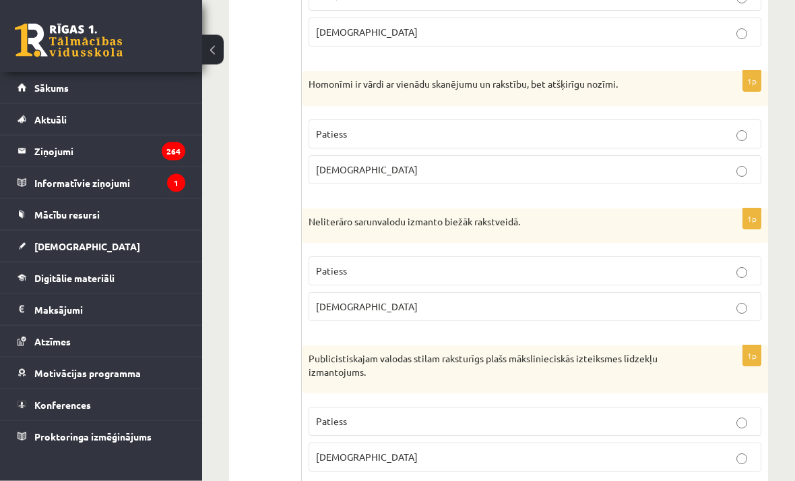
scroll to position [1029, 0]
click at [722, 308] on p "Aplams" at bounding box center [535, 306] width 438 height 14
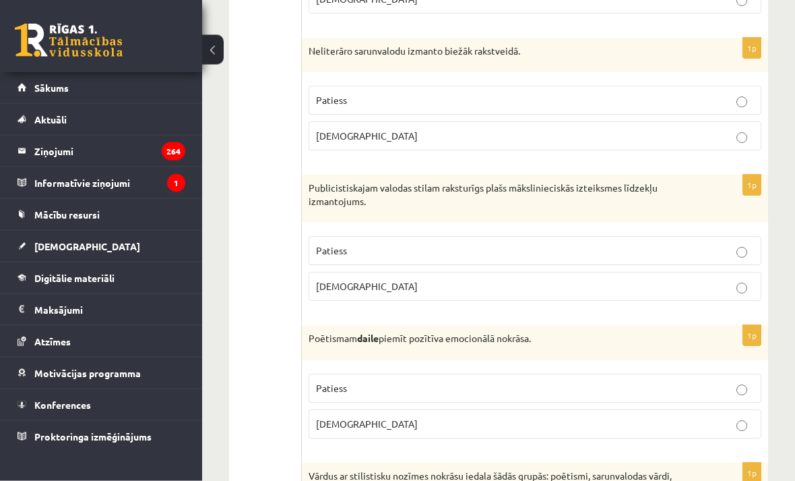
scroll to position [1200, 0]
click at [731, 293] on label "Aplams" at bounding box center [535, 286] width 453 height 29
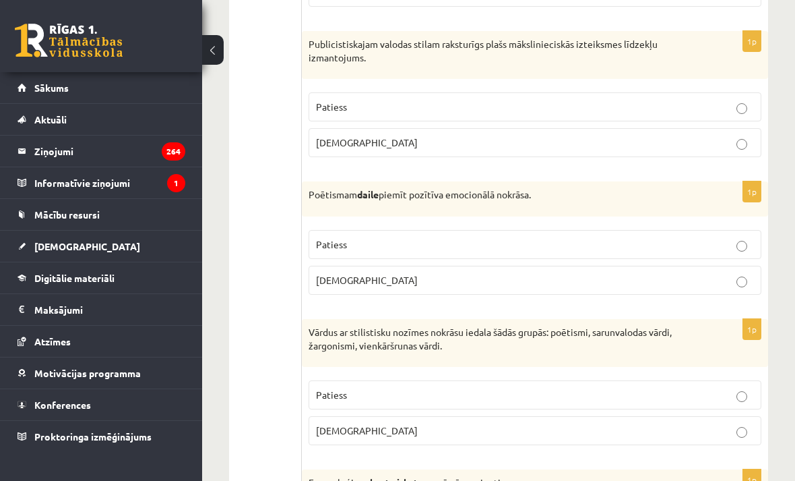
scroll to position [1344, 0]
click at [724, 252] on label "Patiess" at bounding box center [535, 243] width 453 height 29
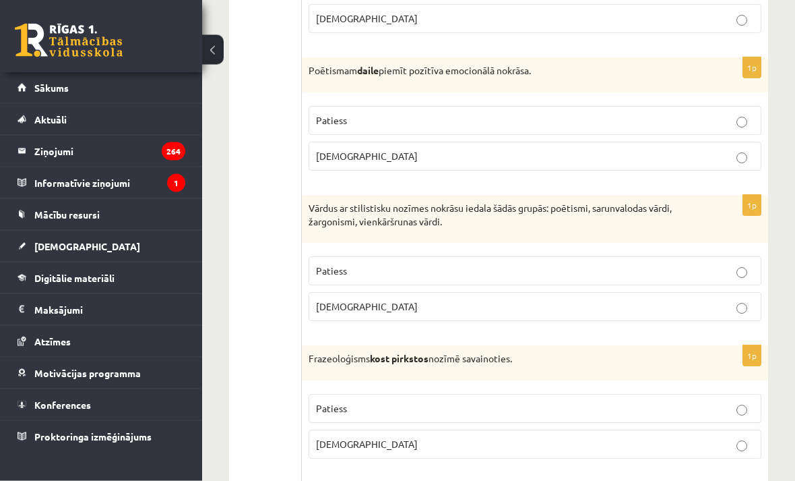
scroll to position [1467, 0]
click at [719, 269] on p "Patiess" at bounding box center [535, 271] width 438 height 14
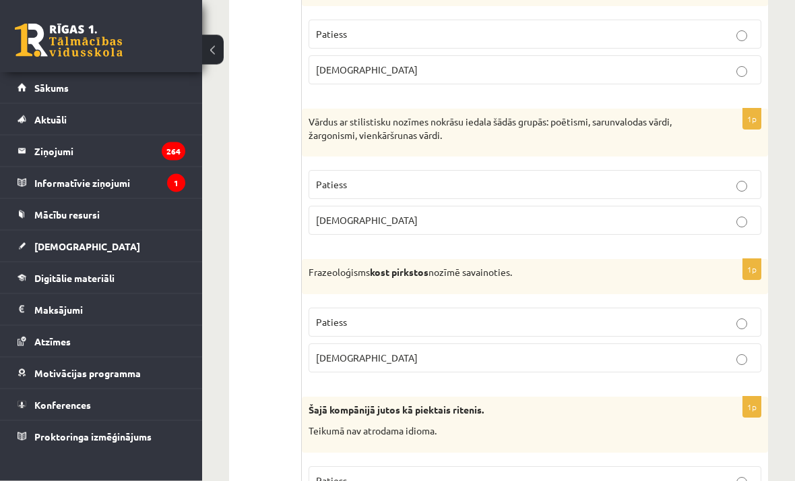
scroll to position [1553, 0]
click at [722, 350] on p "Aplams" at bounding box center [535, 357] width 438 height 14
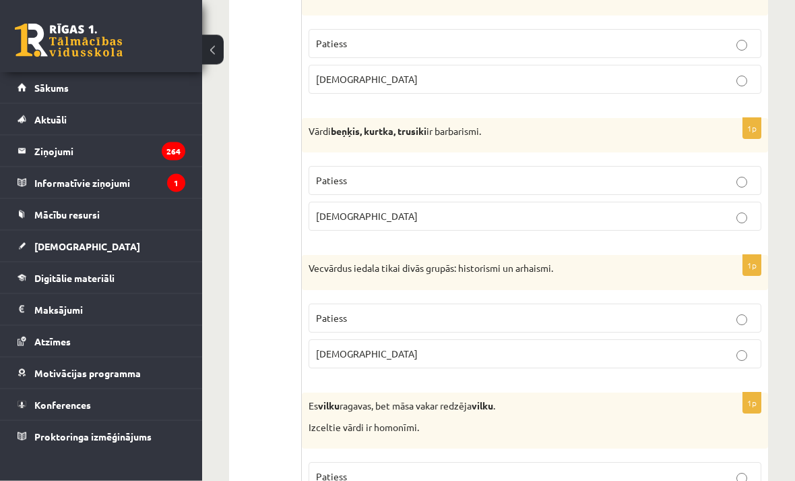
scroll to position [1990, 0]
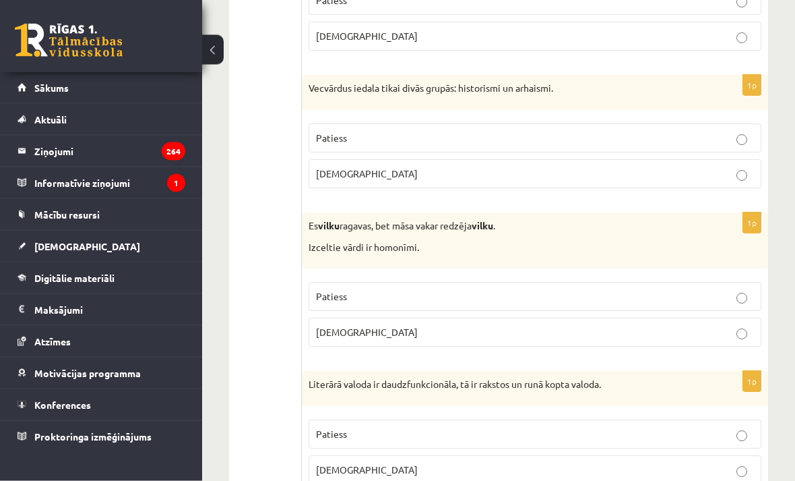
click at [722, 297] on label "Patiess" at bounding box center [535, 296] width 453 height 29
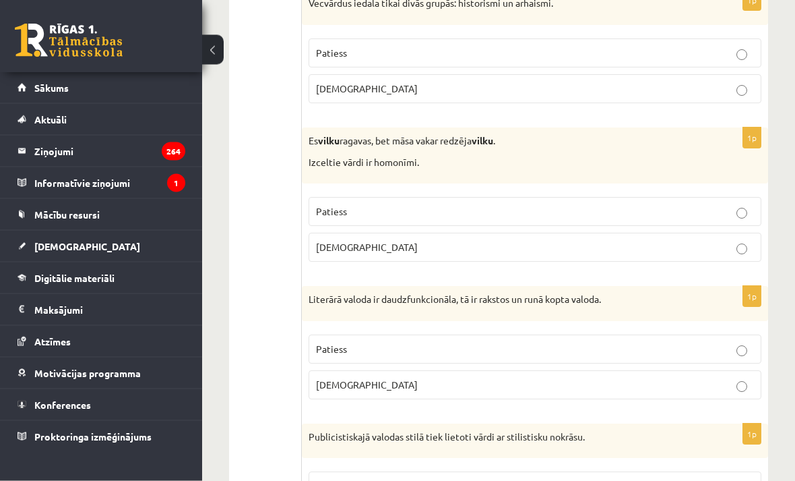
scroll to position [2256, 0]
click at [714, 341] on p "Patiess" at bounding box center [535, 348] width 438 height 14
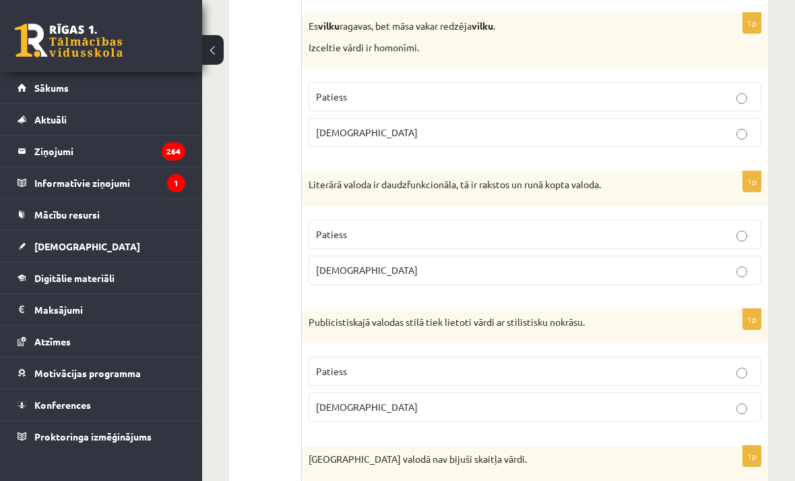
click at [726, 357] on label "Patiess" at bounding box center [535, 371] width 453 height 29
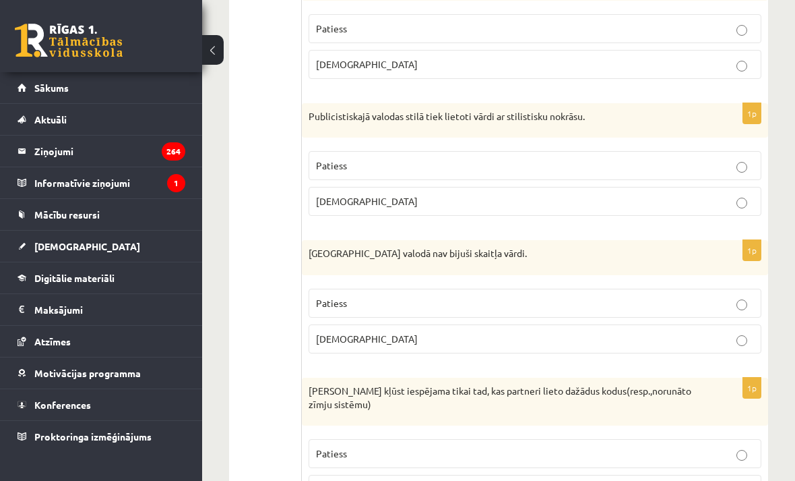
click at [733, 299] on p "Patiess" at bounding box center [535, 303] width 438 height 14
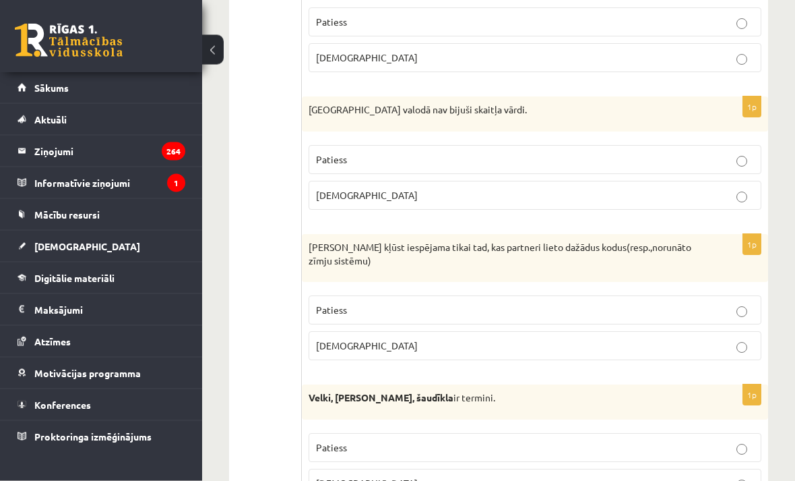
scroll to position [2744, 0]
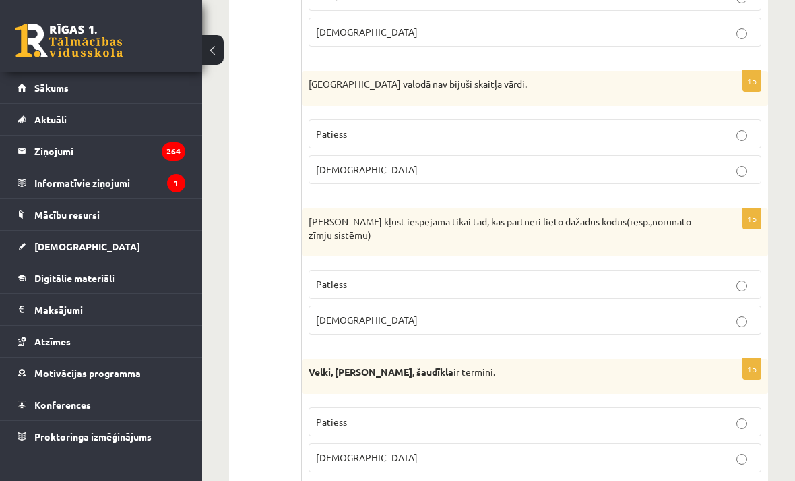
click at [708, 319] on label "Aplams" at bounding box center [535, 319] width 453 height 29
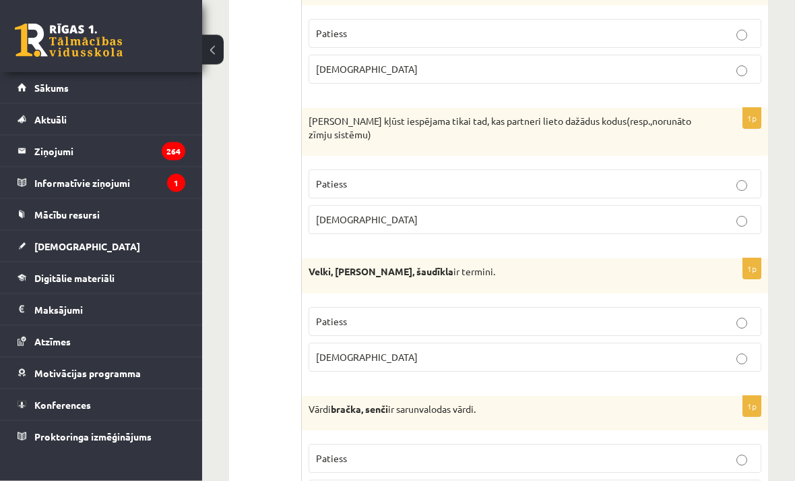
scroll to position [2845, 0]
click at [710, 350] on p "Aplams" at bounding box center [535, 357] width 438 height 14
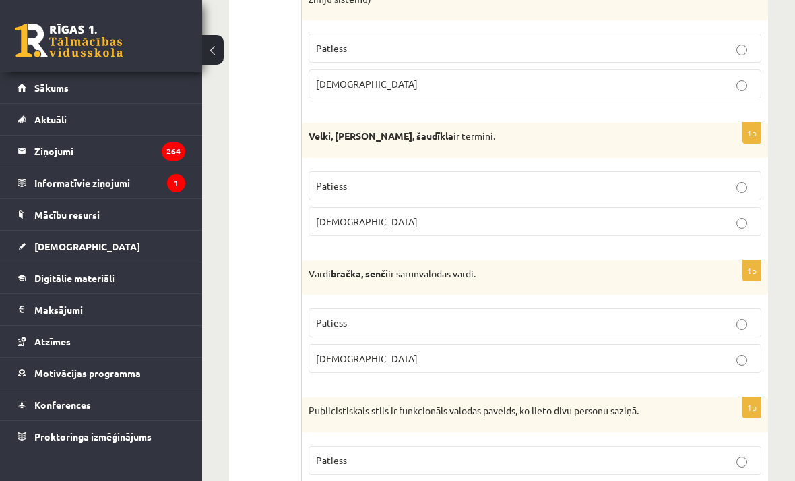
click at [724, 359] on label "Aplams" at bounding box center [535, 358] width 453 height 29
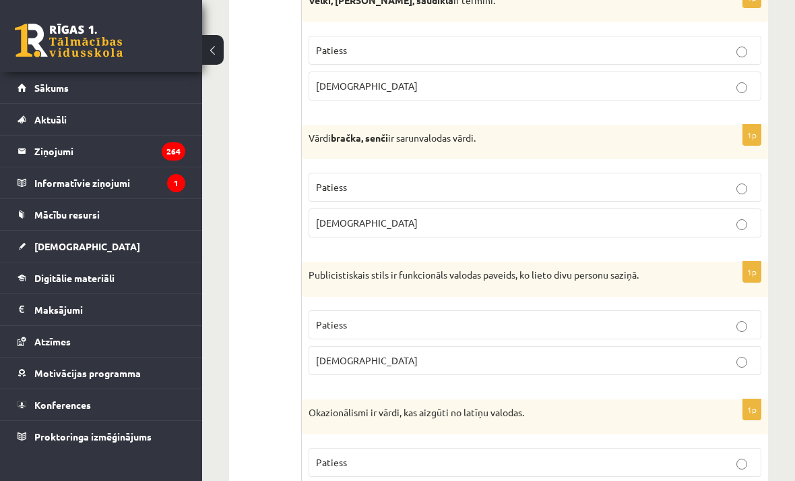
scroll to position [3122, 0]
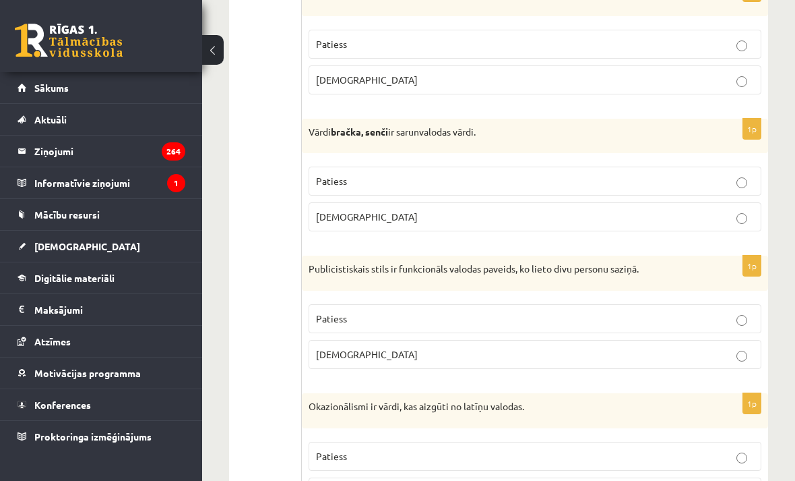
click at [713, 347] on p "Aplams" at bounding box center [535, 354] width 438 height 14
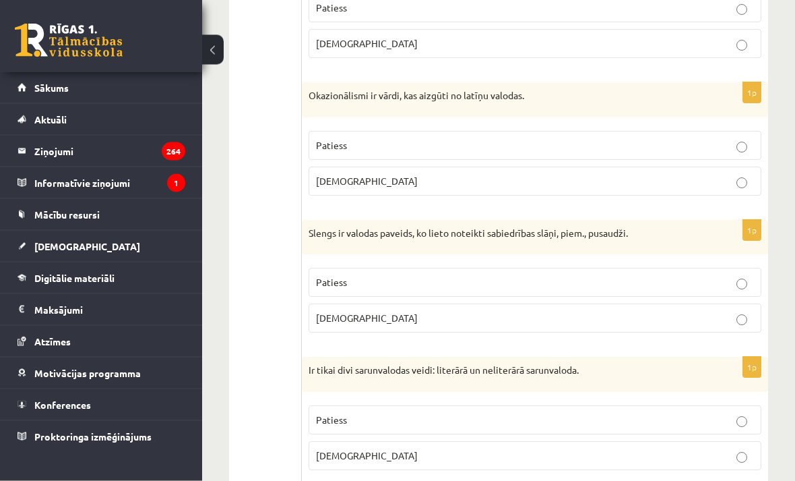
scroll to position [3433, 0]
click at [722, 275] on p "Patiess" at bounding box center [535, 281] width 438 height 14
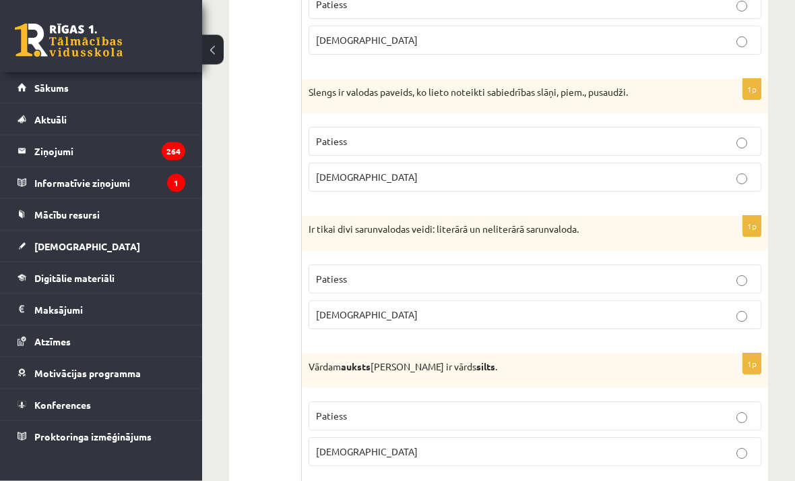
scroll to position [3573, 0]
click at [724, 272] on p "Patiess" at bounding box center [535, 279] width 438 height 14
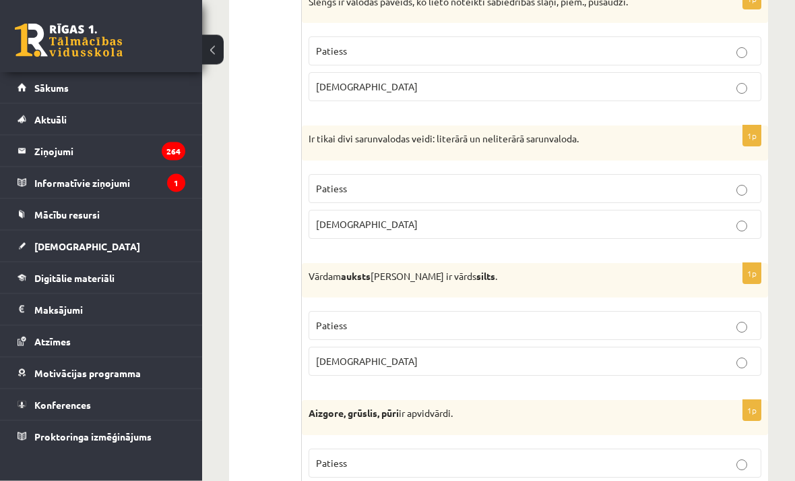
scroll to position [3663, 0]
click at [712, 318] on p "Patiess" at bounding box center [535, 325] width 438 height 14
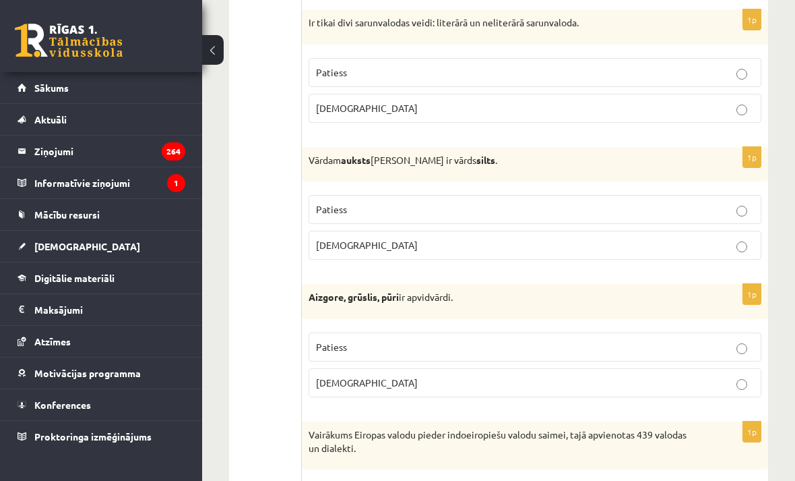
click at [720, 340] on p "Patiess" at bounding box center [535, 347] width 438 height 14
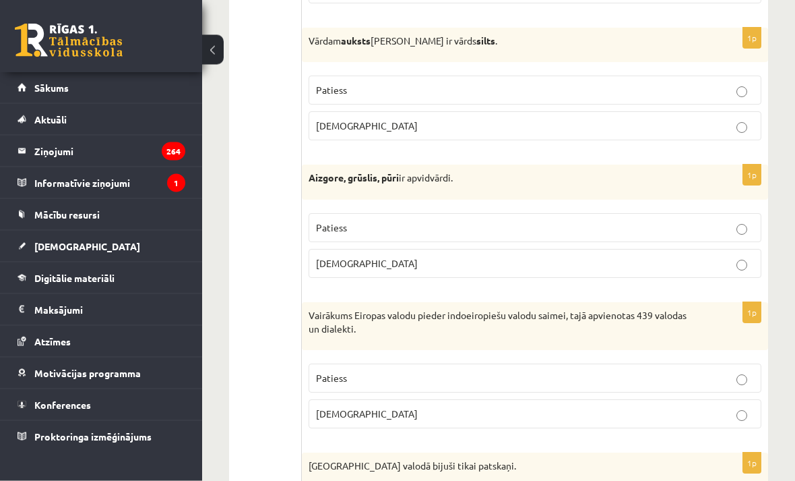
scroll to position [3899, 0]
click at [722, 406] on p "Aplams" at bounding box center [535, 413] width 438 height 14
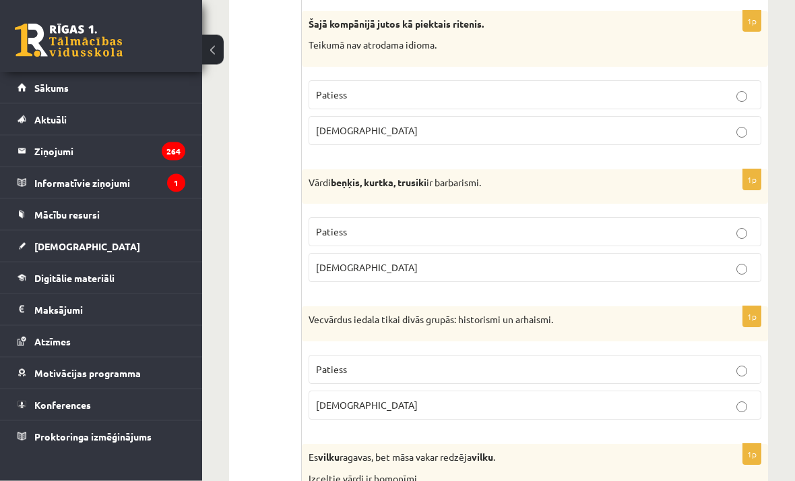
scroll to position [1939, 0]
click at [723, 126] on p "Aplams" at bounding box center [535, 130] width 438 height 14
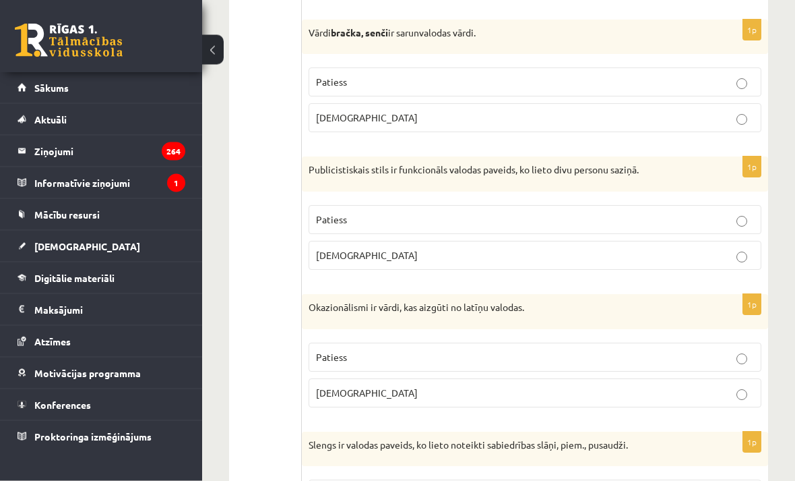
scroll to position [3221, 0]
click at [718, 81] on label "Patiess" at bounding box center [535, 81] width 453 height 29
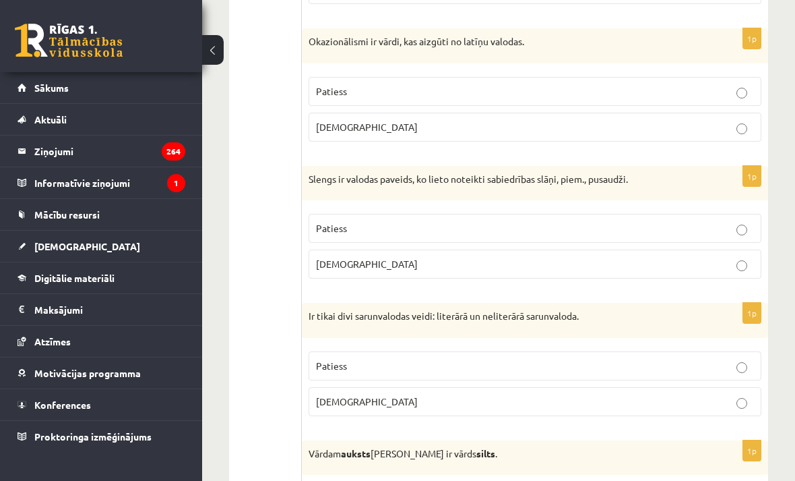
scroll to position [3487, 0]
click at [727, 119] on p "Aplams" at bounding box center [535, 126] width 438 height 14
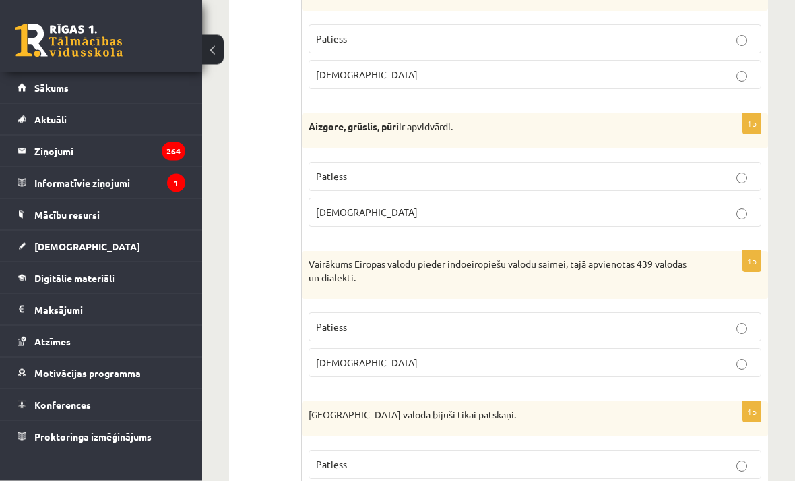
scroll to position [3977, 0]
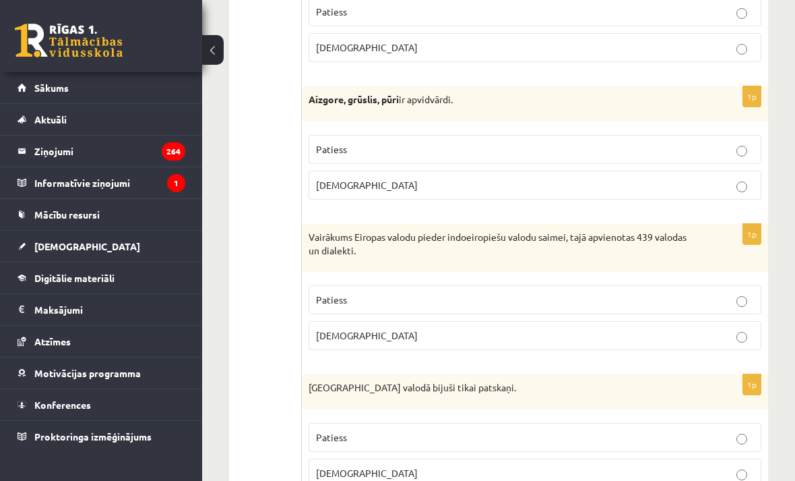
click at [741, 468] on label "Aplams" at bounding box center [535, 472] width 453 height 29
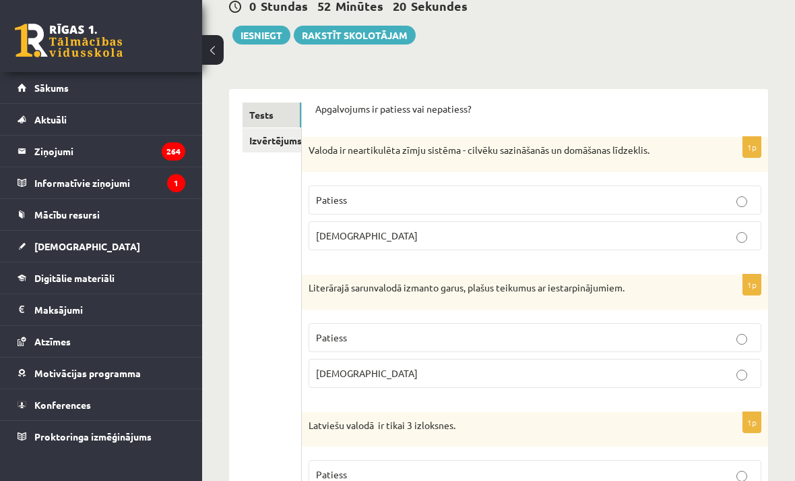
scroll to position [0, 0]
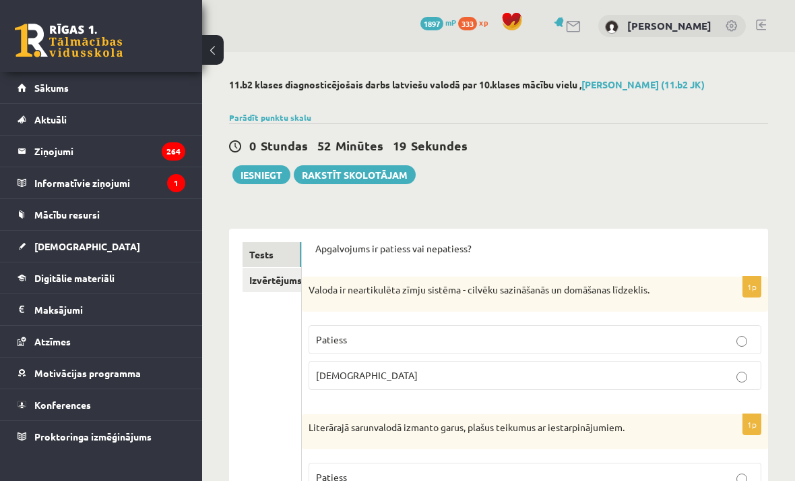
click at [269, 174] on button "Iesniegt" at bounding box center [262, 174] width 58 height 19
click at [286, 274] on link "Izvērtējums!" at bounding box center [272, 280] width 59 height 25
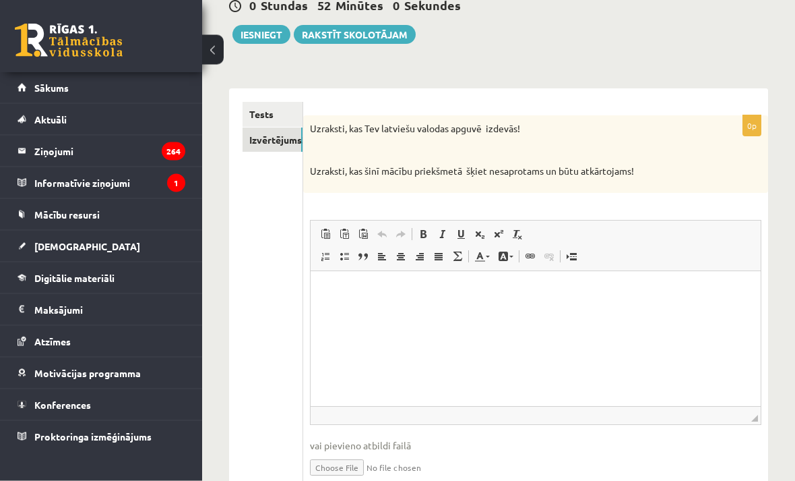
scroll to position [140, 0]
click at [577, 311] on html at bounding box center [535, 290] width 450 height 41
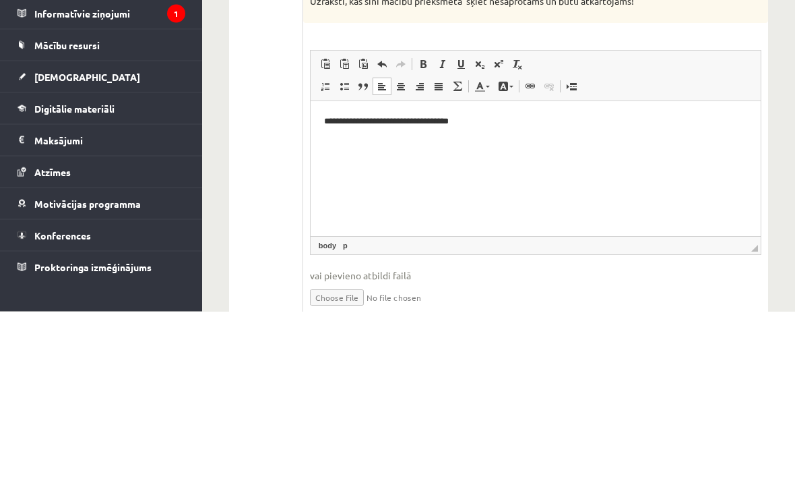
scroll to position [156, 0]
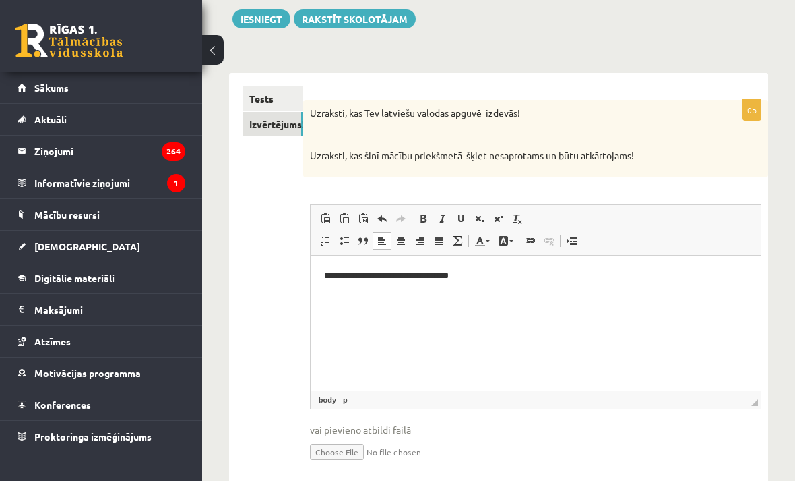
click at [286, 97] on link "Tests" at bounding box center [273, 98] width 60 height 25
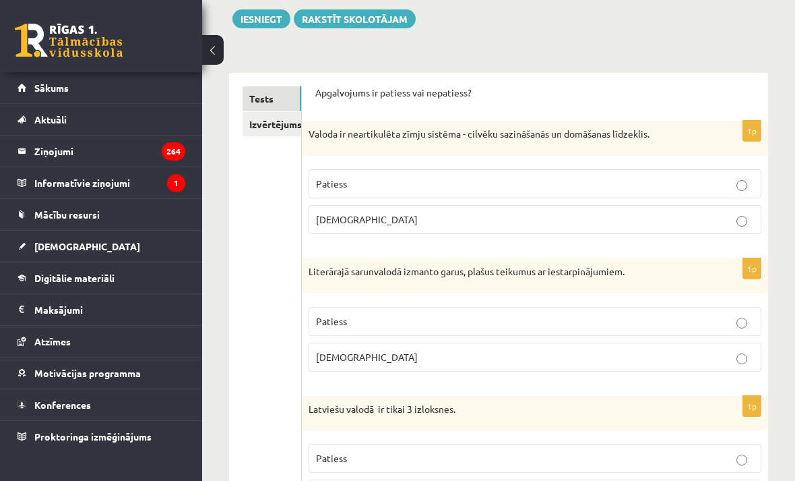
click at [264, 16] on button "Iesniegt" at bounding box center [262, 18] width 58 height 19
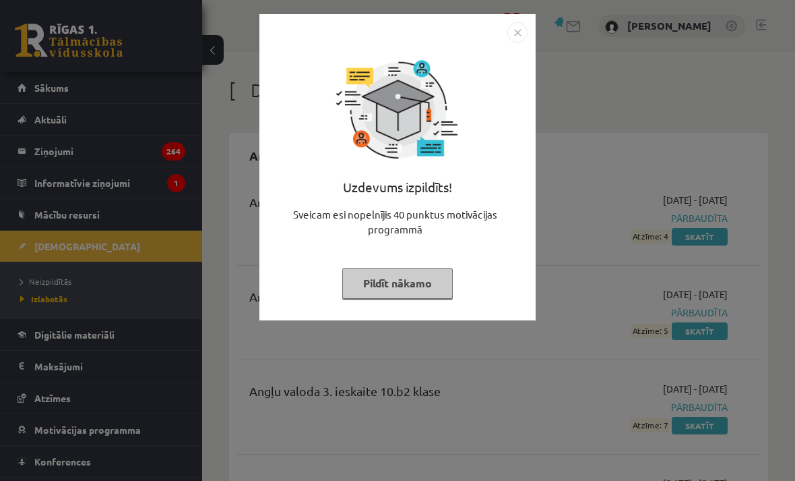
click at [423, 275] on button "Pildīt nākamo" at bounding box center [397, 283] width 111 height 31
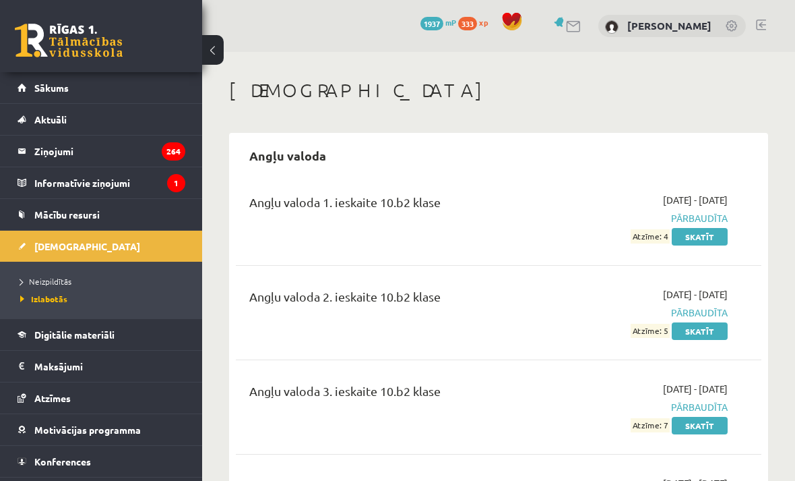
click at [41, 281] on span "Neizpildītās" at bounding box center [45, 281] width 51 height 11
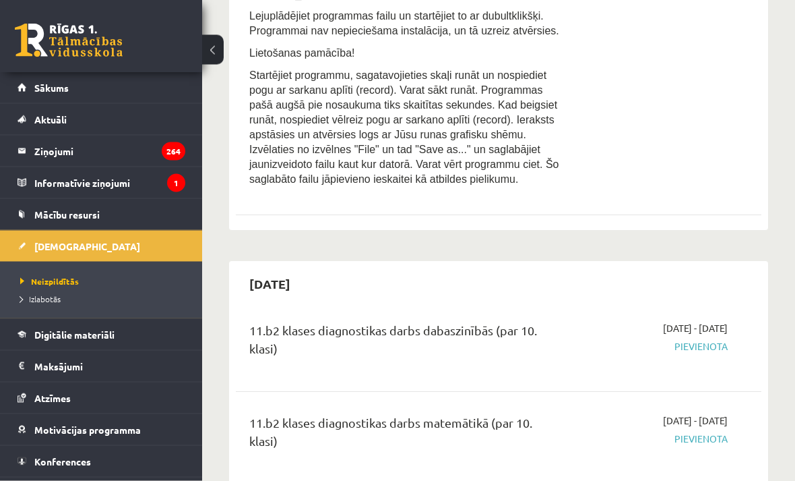
scroll to position [764, 0]
